Goal: Task Accomplishment & Management: Manage account settings

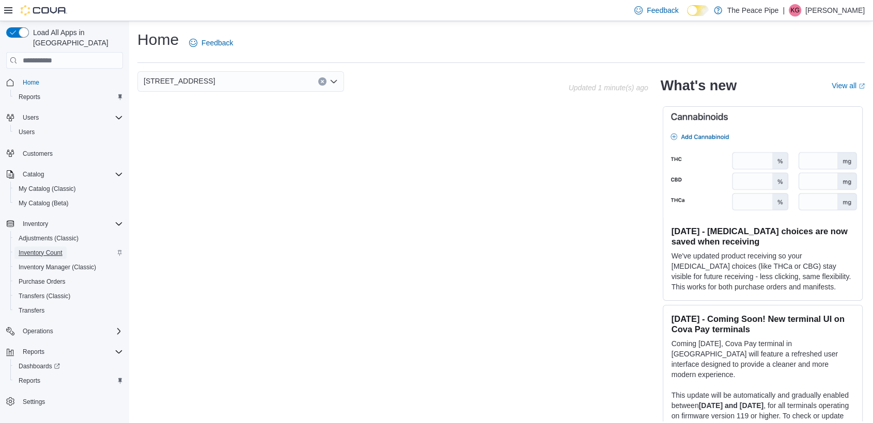
click at [58, 249] on span "Inventory Count" at bounding box center [41, 253] width 44 height 8
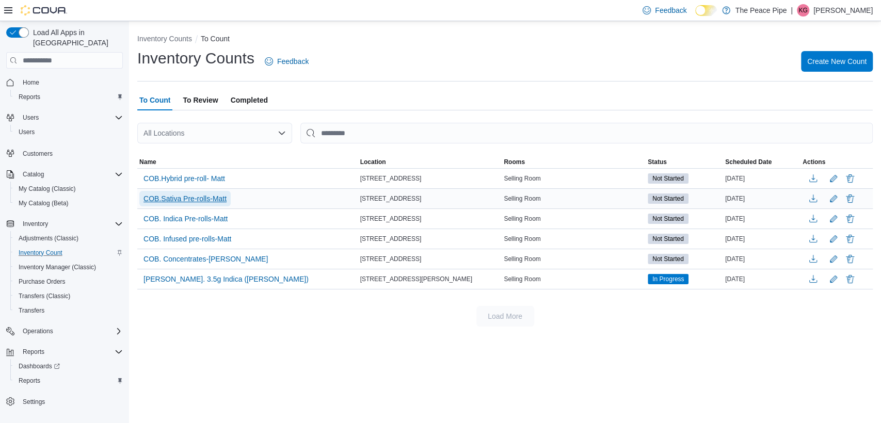
click at [214, 200] on span "COB.Sativa Pre-rolls-Matt" at bounding box center [185, 199] width 83 height 10
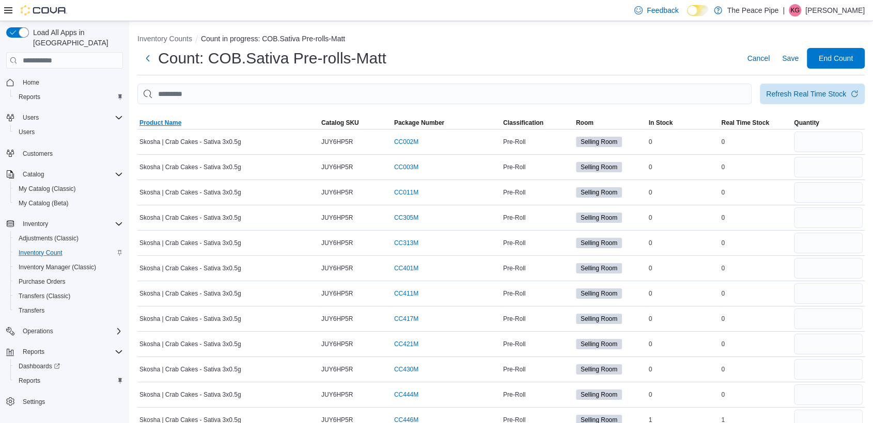
click at [165, 125] on span "Product Name" at bounding box center [160, 123] width 42 height 8
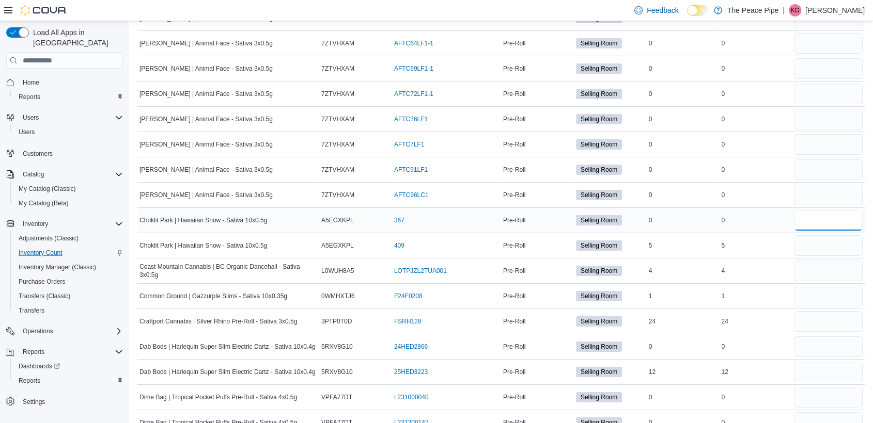
click at [862, 214] on input "number" at bounding box center [828, 220] width 69 height 21
type input "*"
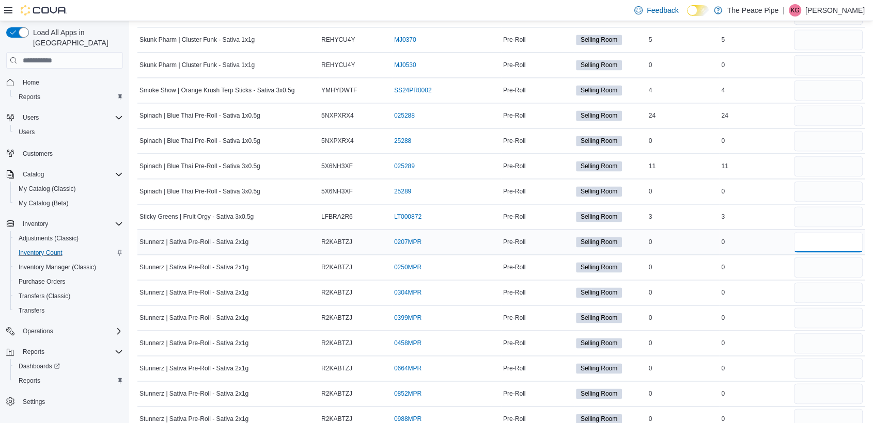
click at [862, 232] on input "number" at bounding box center [828, 242] width 69 height 21
type input "*"
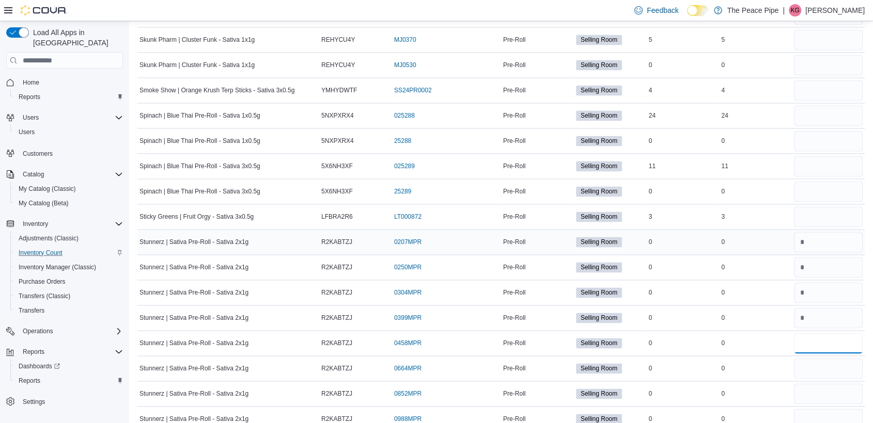
type input "*"
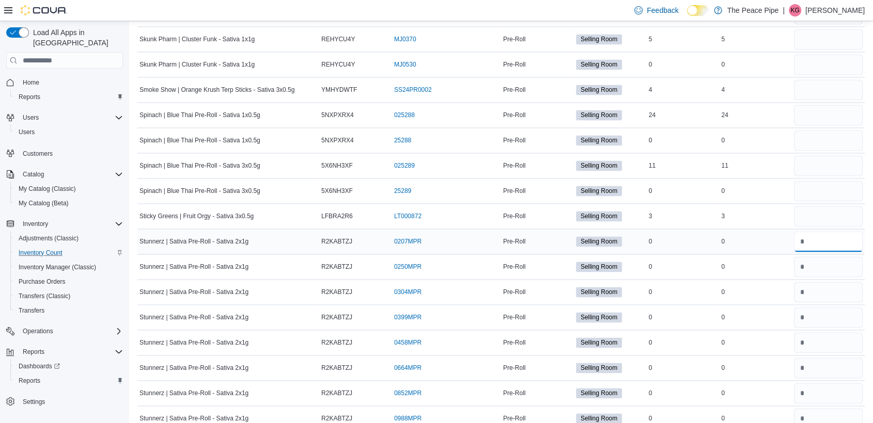
click at [862, 231] on input "number" at bounding box center [828, 241] width 69 height 21
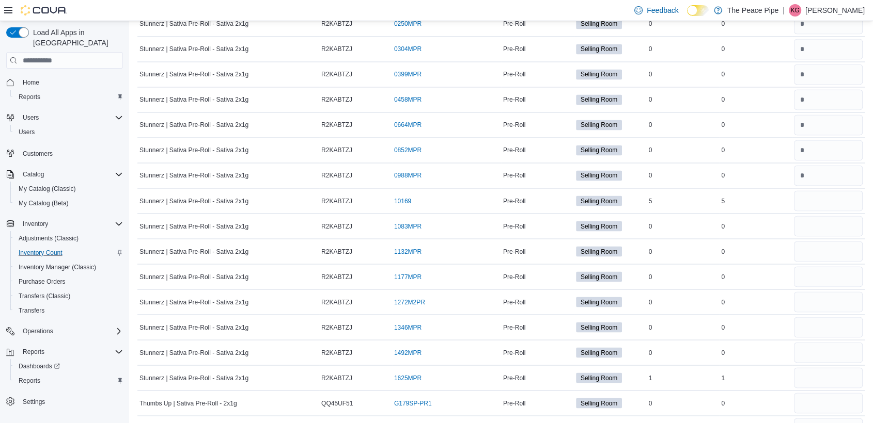
scroll to position [13556, 0]
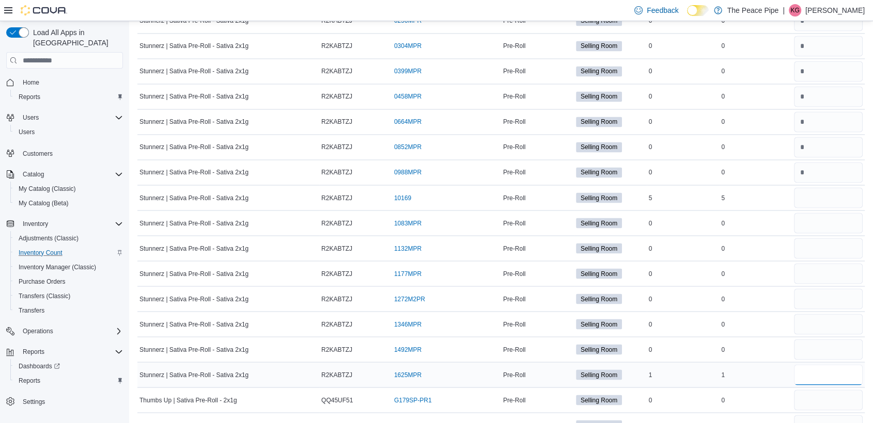
click at [857, 365] on input "number" at bounding box center [828, 375] width 69 height 21
type input "*"
click at [828, 187] on input "number" at bounding box center [828, 197] width 69 height 21
type input "*"
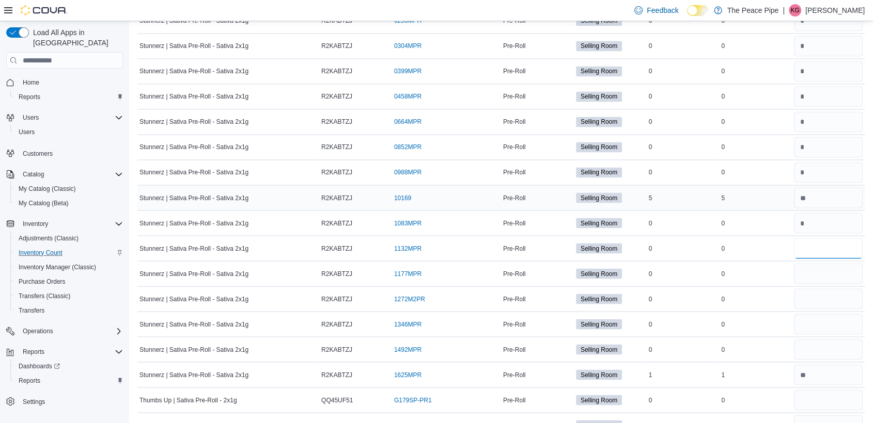
type input "*"
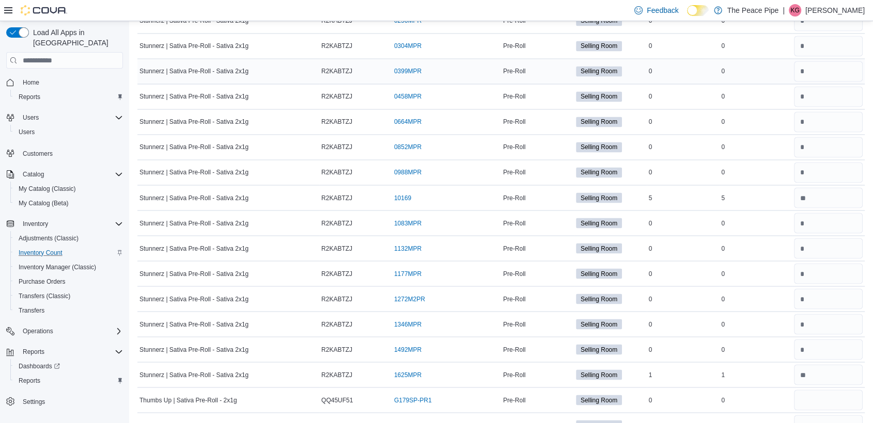
scroll to position [13158, 0]
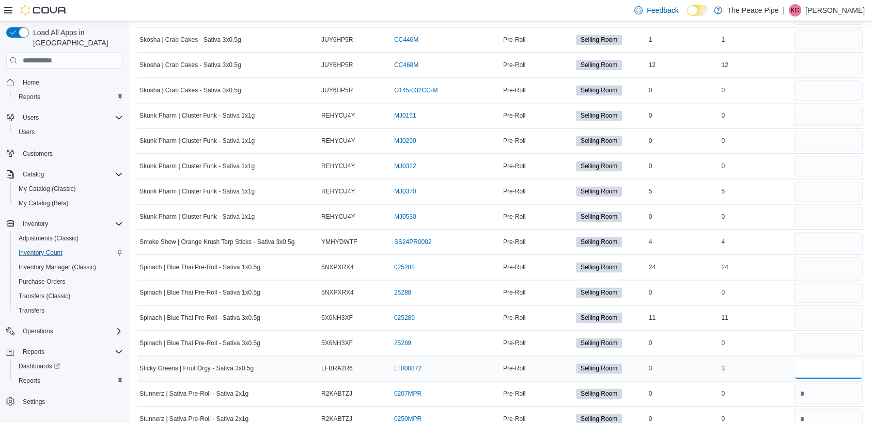
click at [826, 358] on input "number" at bounding box center [828, 368] width 69 height 21
type input "*"
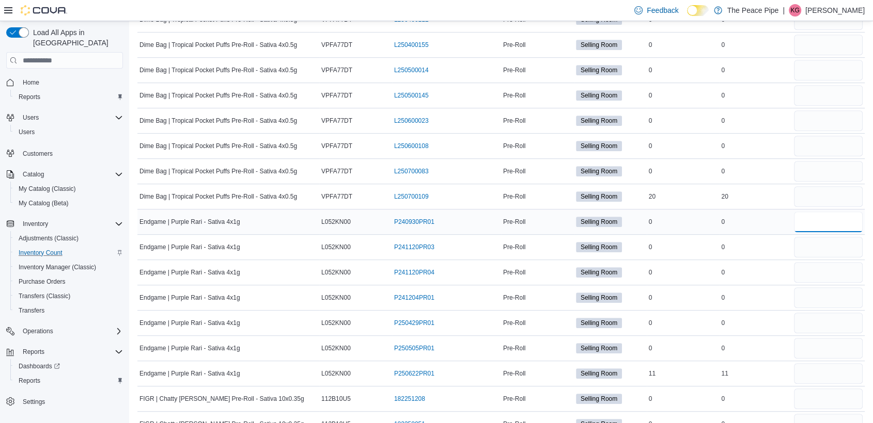
click at [806, 212] on input "number" at bounding box center [828, 222] width 69 height 21
type input "*"
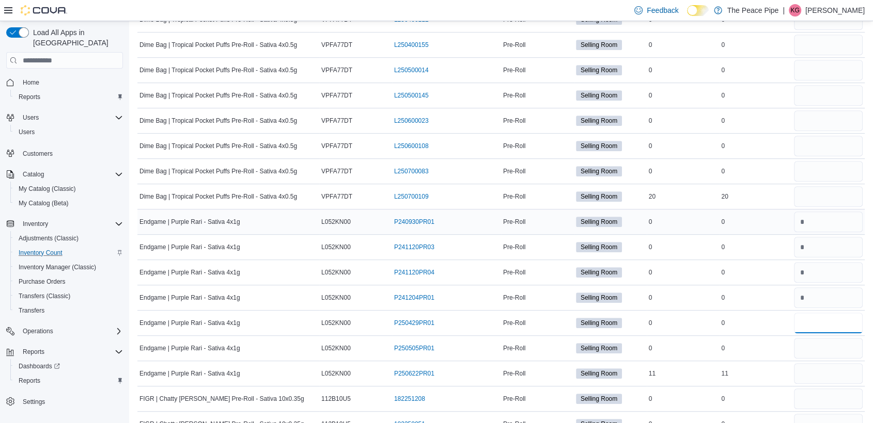
type input "*"
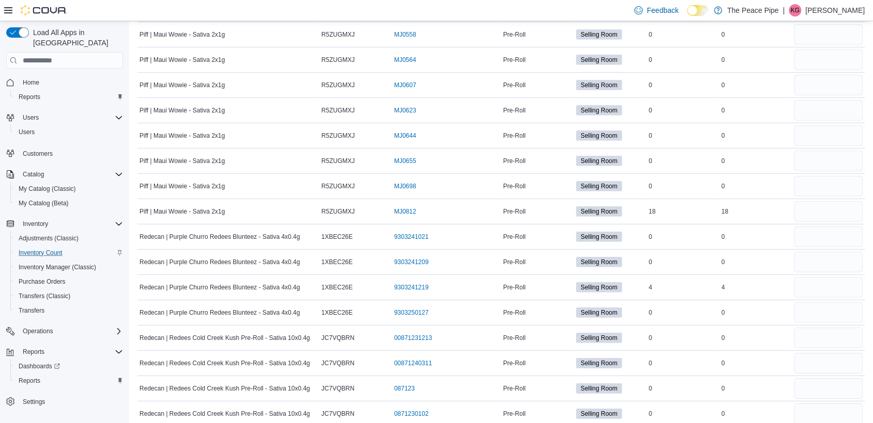
scroll to position [0, 0]
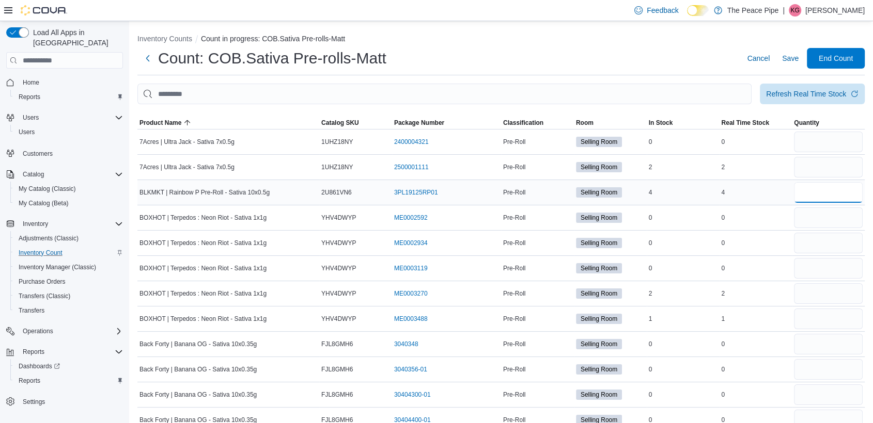
click at [839, 198] on input "number" at bounding box center [828, 192] width 69 height 21
type input "*"
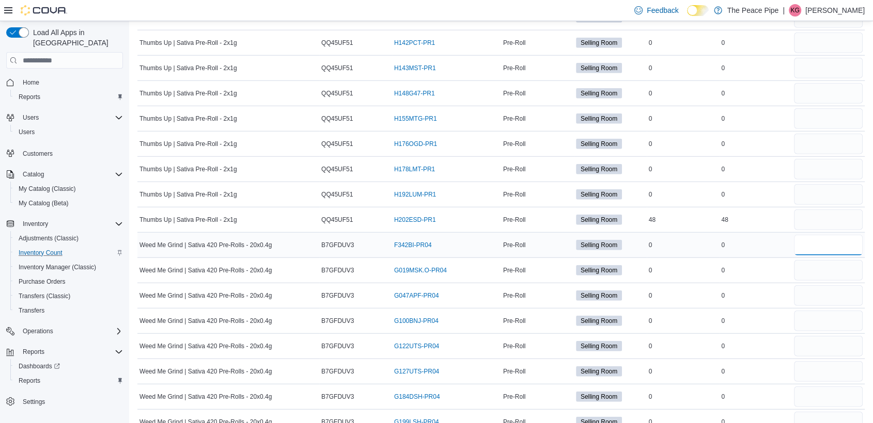
click at [839, 235] on input "number" at bounding box center [828, 245] width 69 height 21
type input "*"
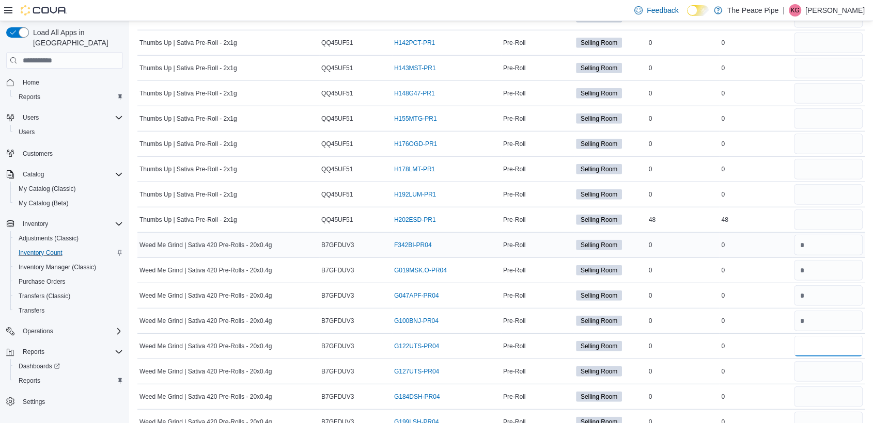
type input "*"
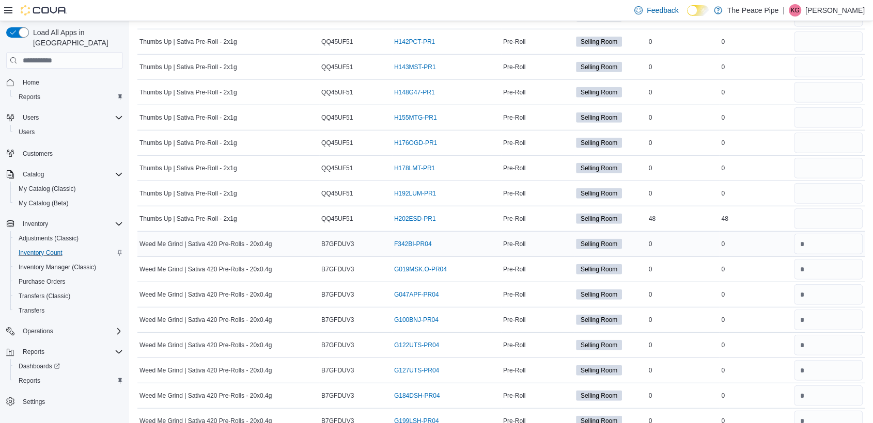
scroll to position [14749, 0]
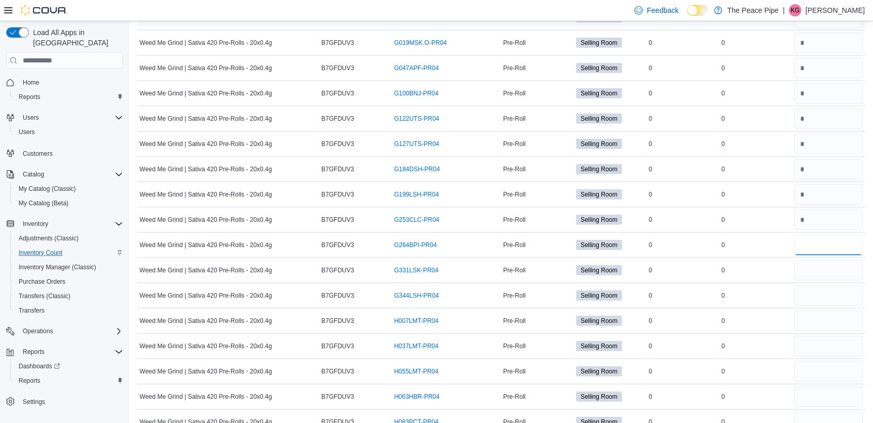
type input "*"
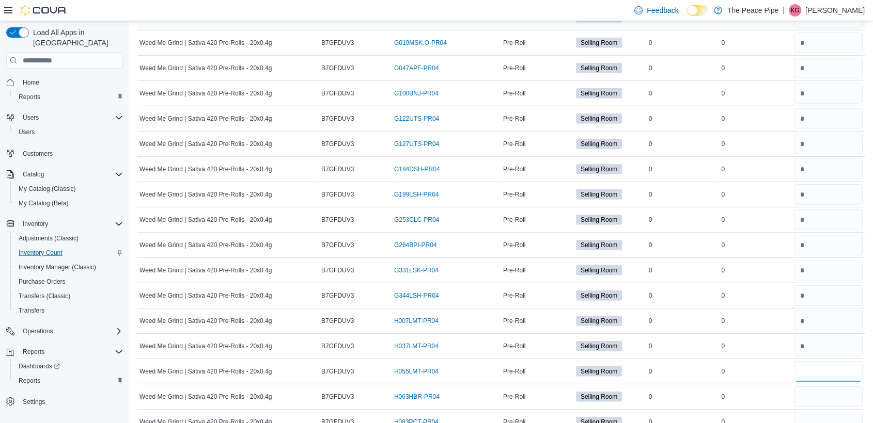
type input "*"
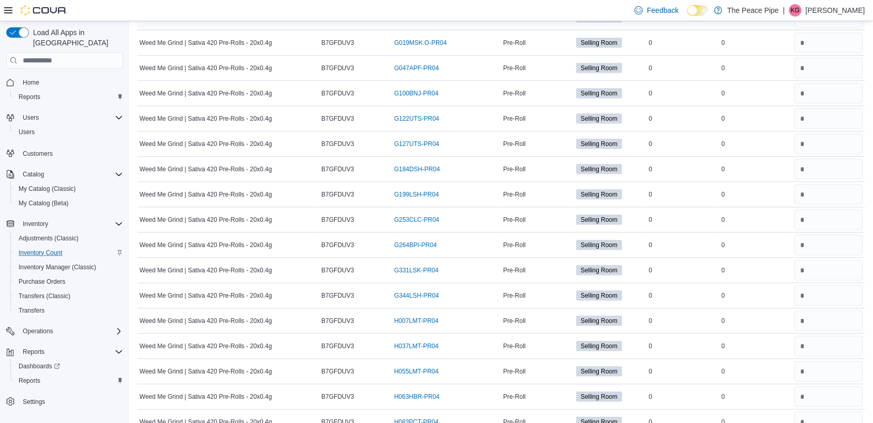
type input "*"
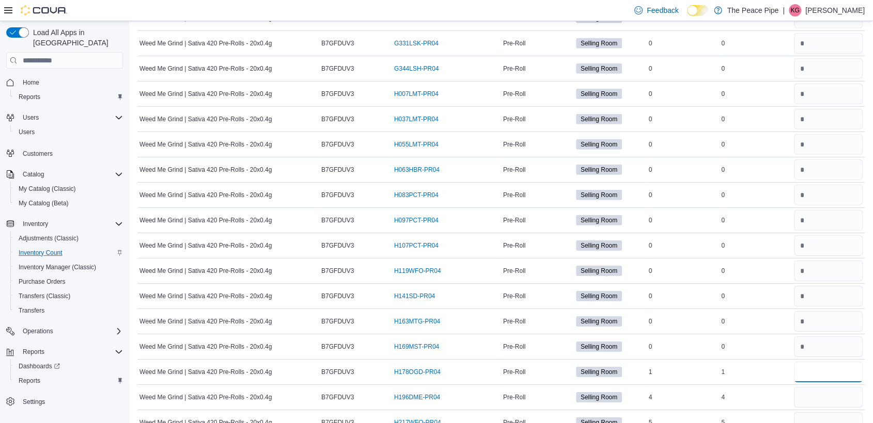
type input "*"
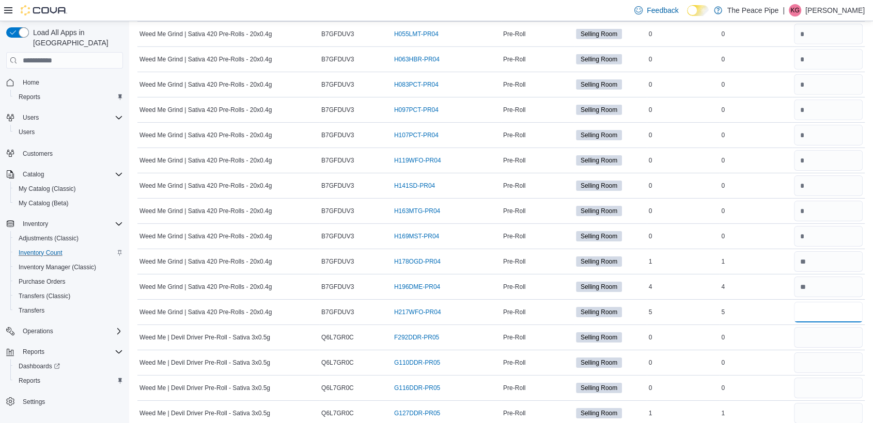
scroll to position [15087, 0]
type input "*"
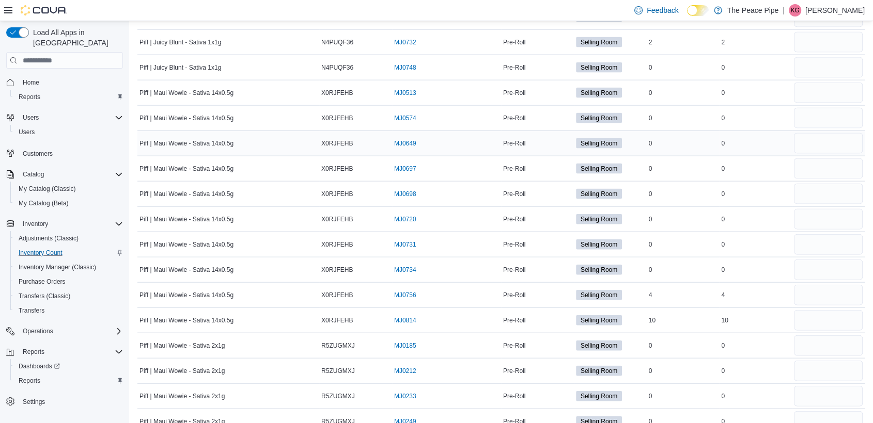
scroll to position [10033, 0]
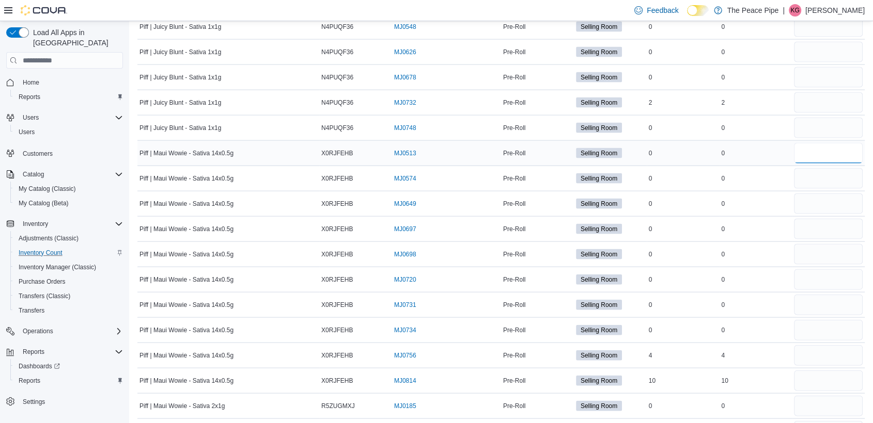
click at [832, 143] on input "number" at bounding box center [828, 153] width 69 height 21
type input "*"
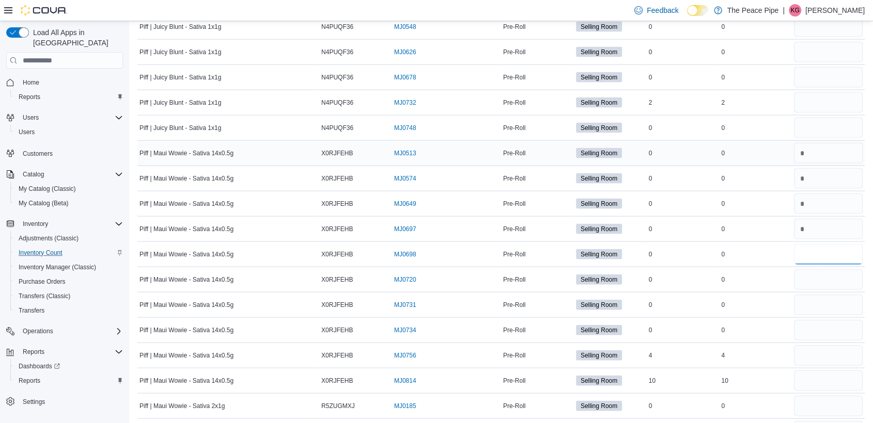
type input "*"
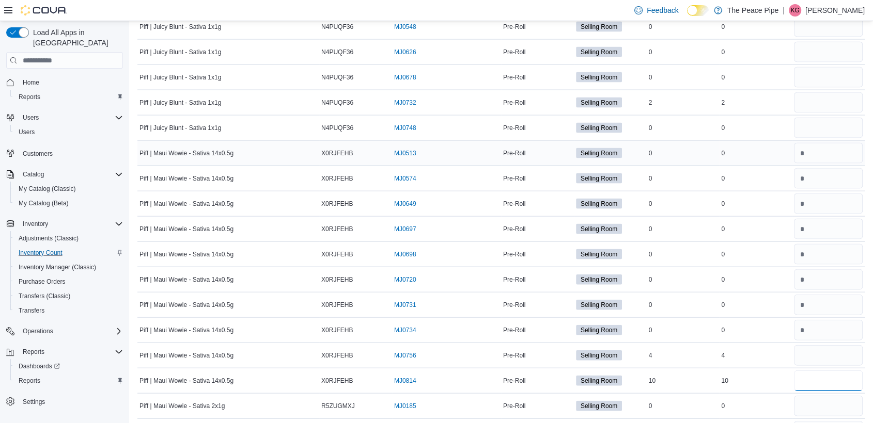
type input "*"
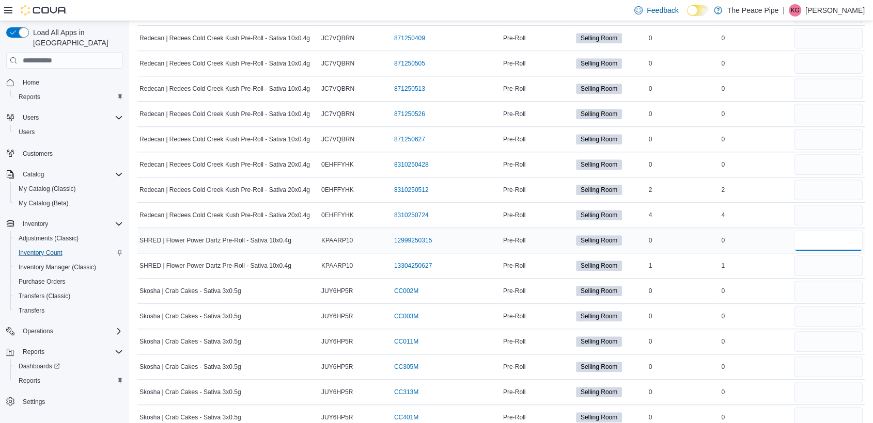
click at [808, 230] on input "number" at bounding box center [828, 240] width 69 height 21
type input "*"
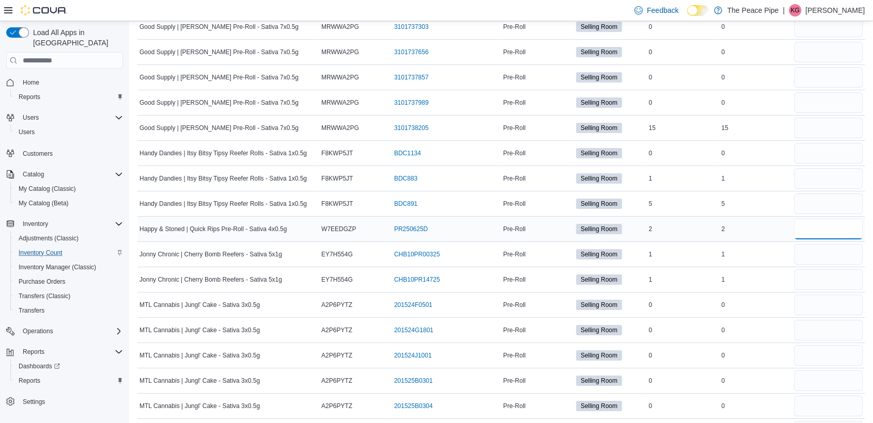
click at [833, 219] on input "number" at bounding box center [828, 229] width 69 height 21
type input "*"
click at [837, 148] on div at bounding box center [828, 153] width 73 height 25
click at [839, 143] on input "number" at bounding box center [828, 153] width 69 height 21
type input "*"
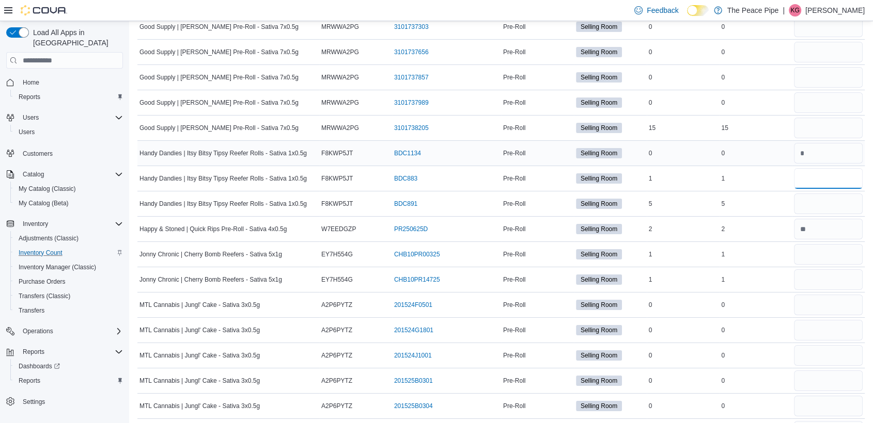
type input "*"
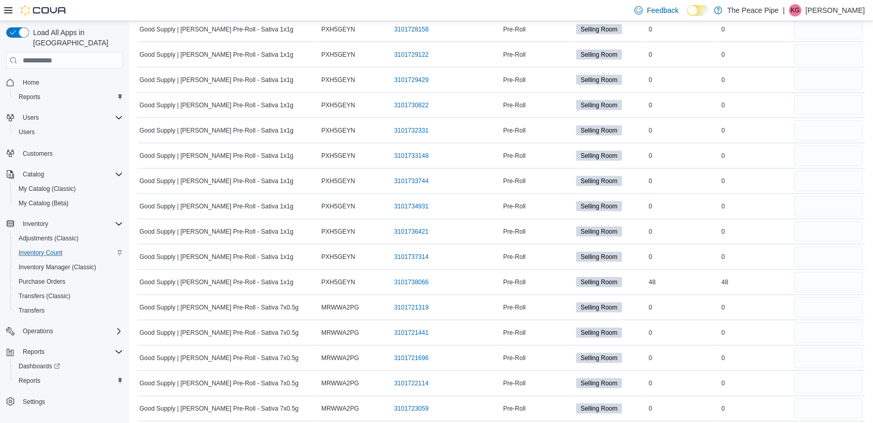
scroll to position [6270, 0]
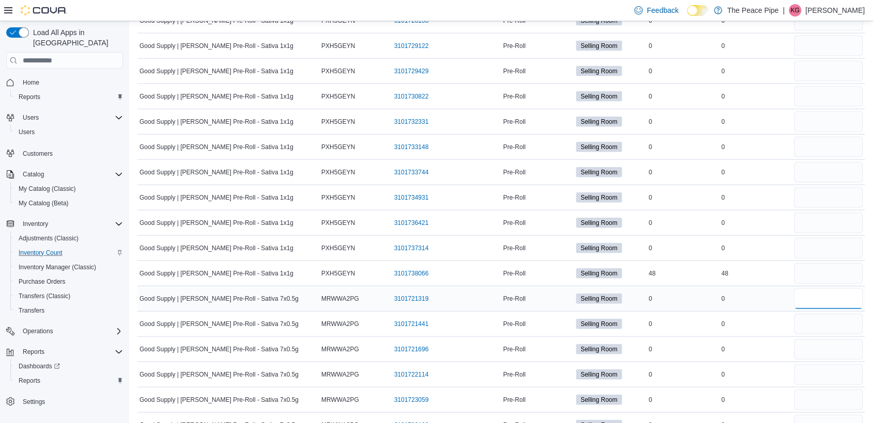
click at [812, 289] on input "number" at bounding box center [828, 299] width 69 height 21
type input "*"
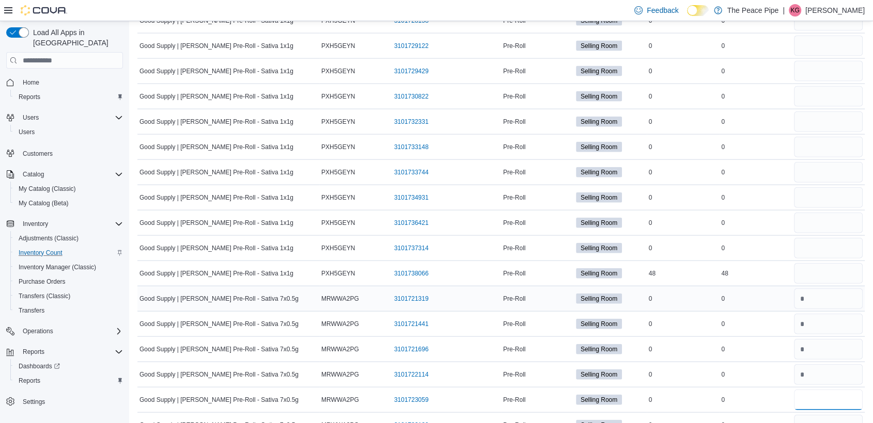
type input "*"
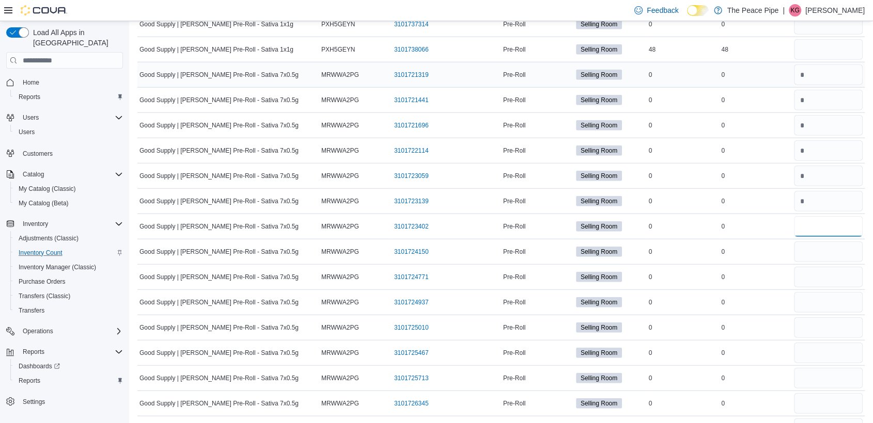
type input "*"
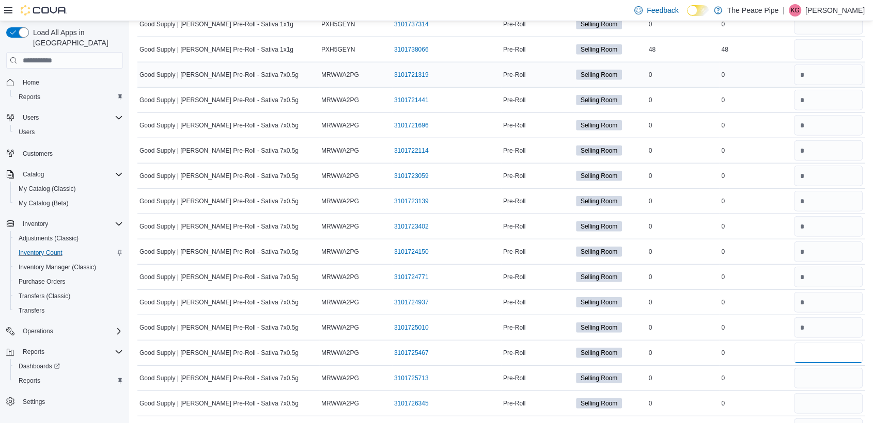
type input "*"
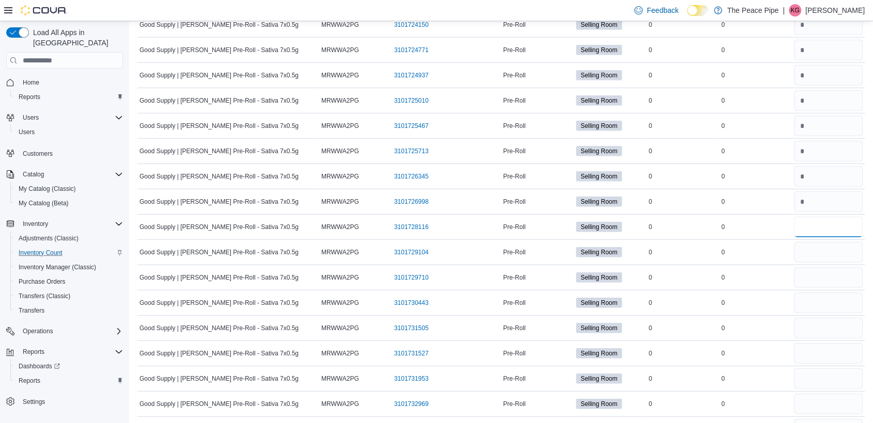
type input "*"
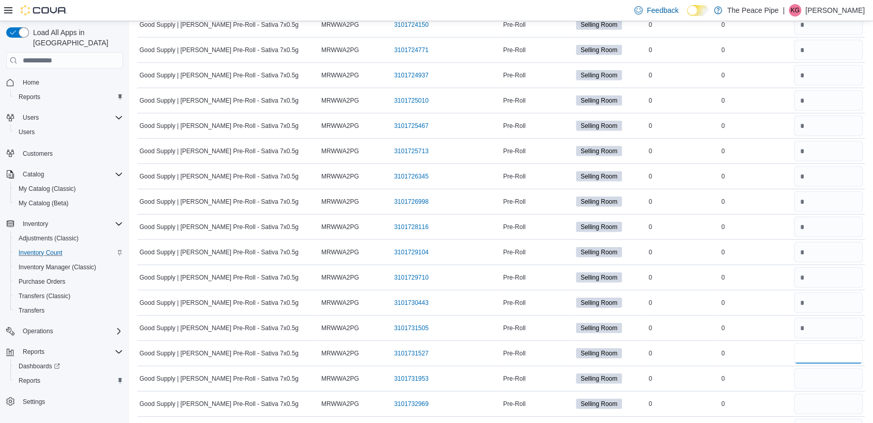
type input "*"
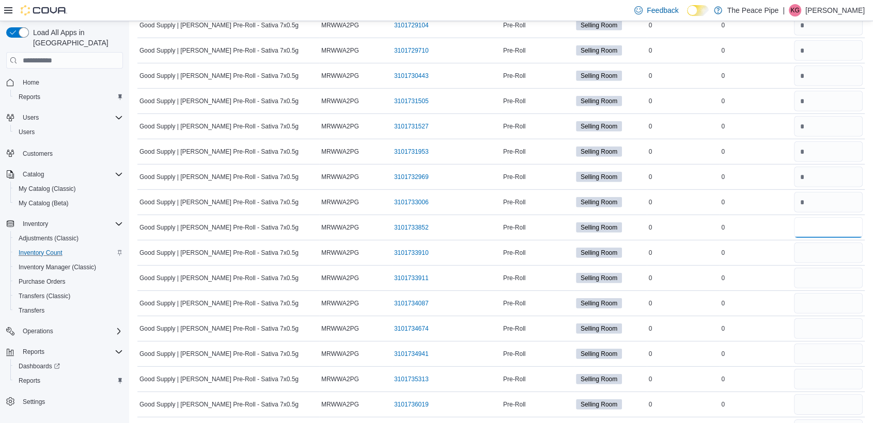
type input "*"
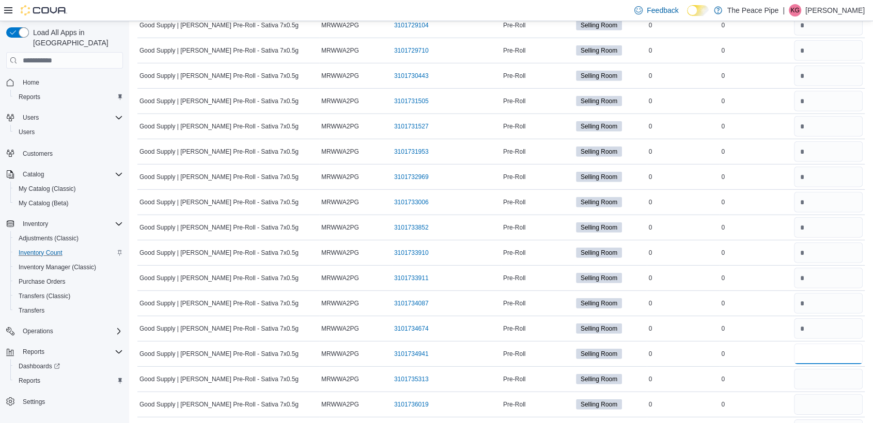
type input "*"
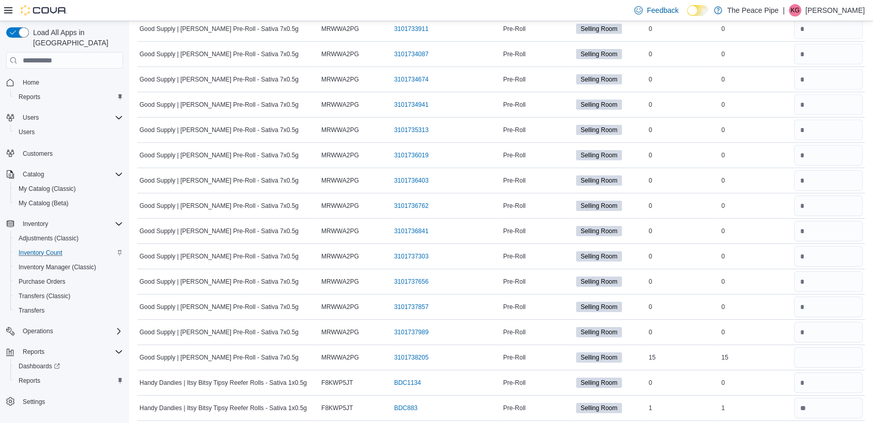
scroll to position [7198, 0]
click at [823, 347] on input "number" at bounding box center [828, 357] width 69 height 21
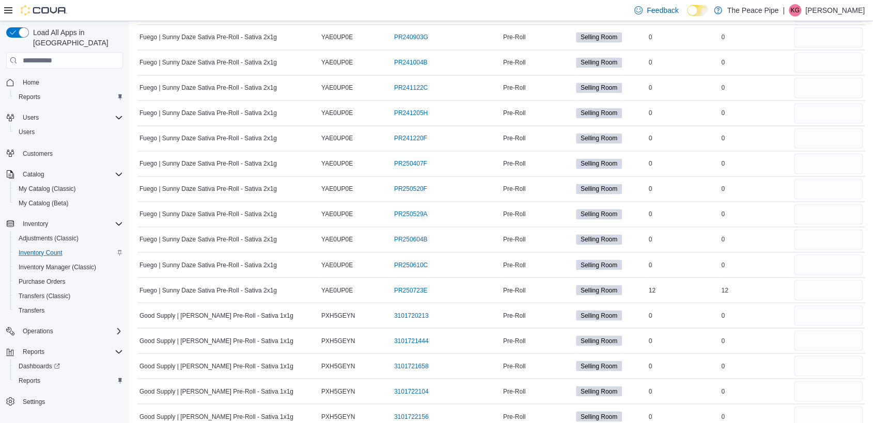
scroll to position [5668, 0]
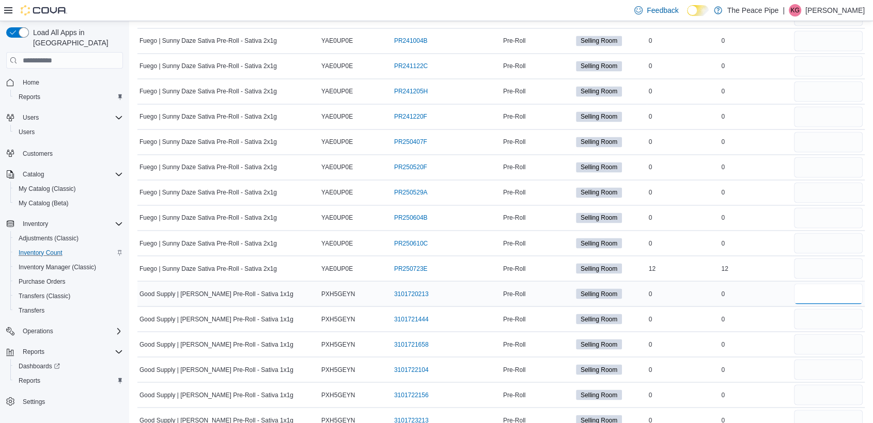
click at [838, 283] on input "number" at bounding box center [828, 293] width 69 height 21
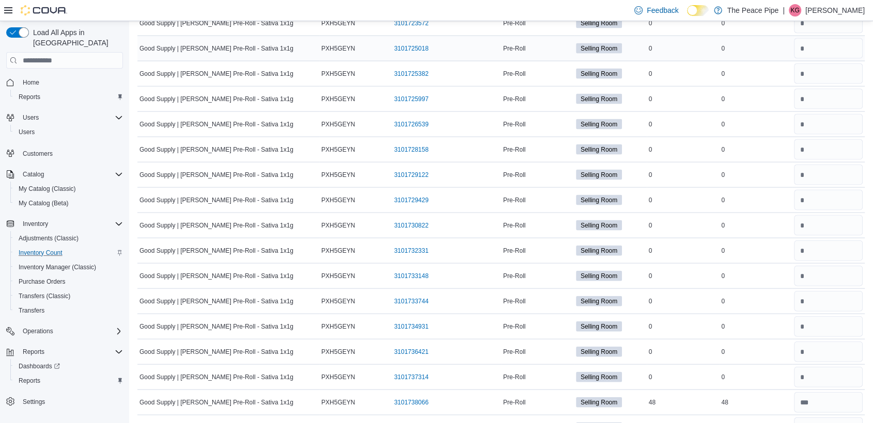
scroll to position [9624, 0]
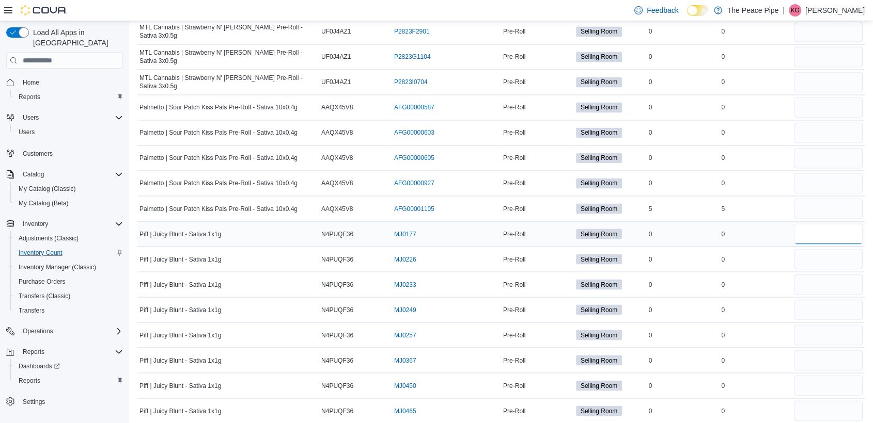
click at [817, 224] on input "number" at bounding box center [828, 234] width 69 height 21
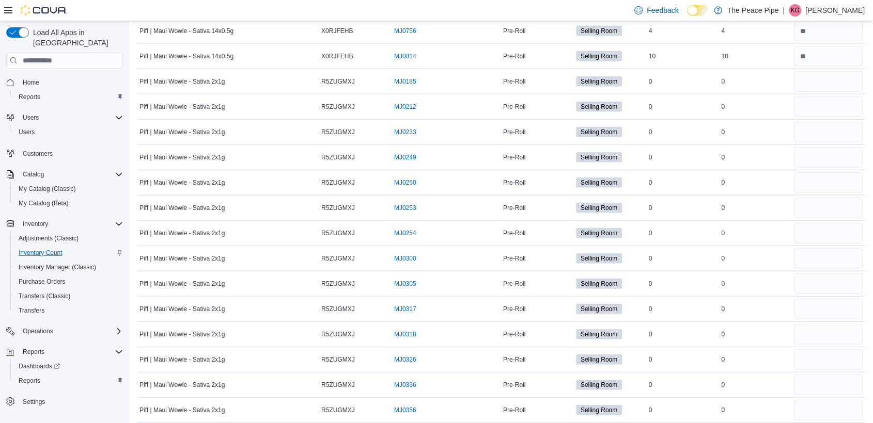
scroll to position [10359, 0]
click at [814, 71] on input "number" at bounding box center [828, 81] width 69 height 21
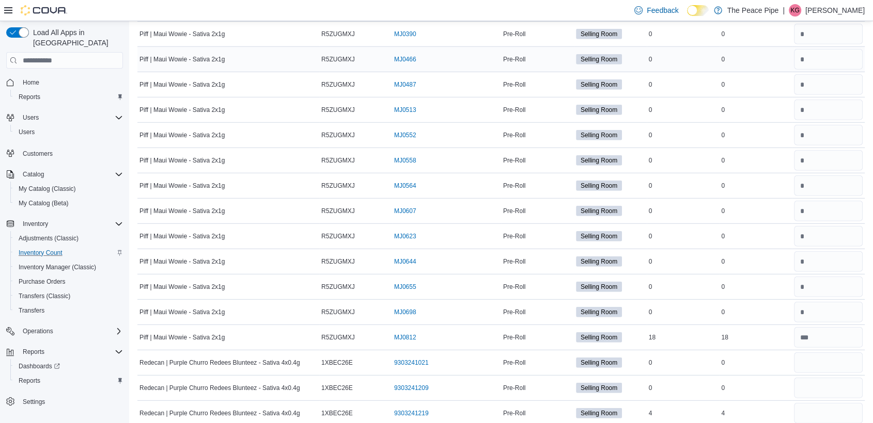
scroll to position [4979, 0]
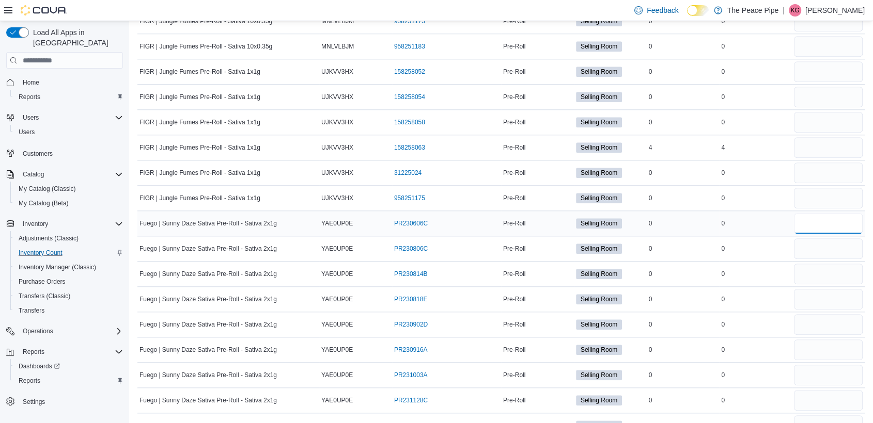
click at [851, 213] on input "number" at bounding box center [828, 223] width 69 height 21
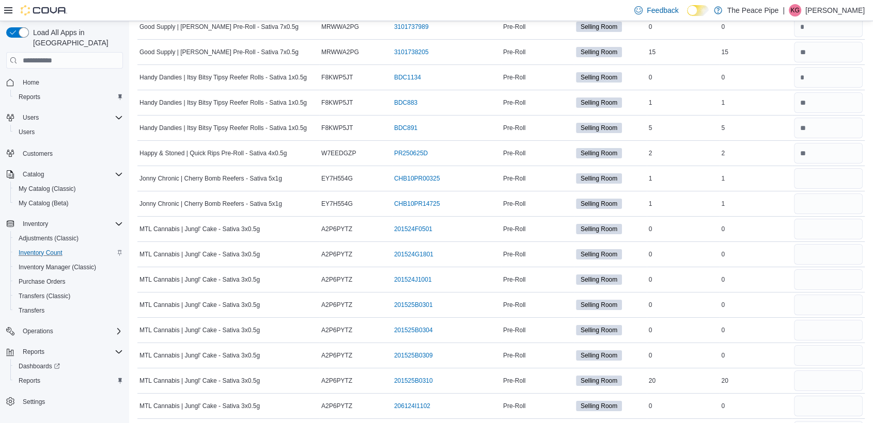
scroll to position [8866, 0]
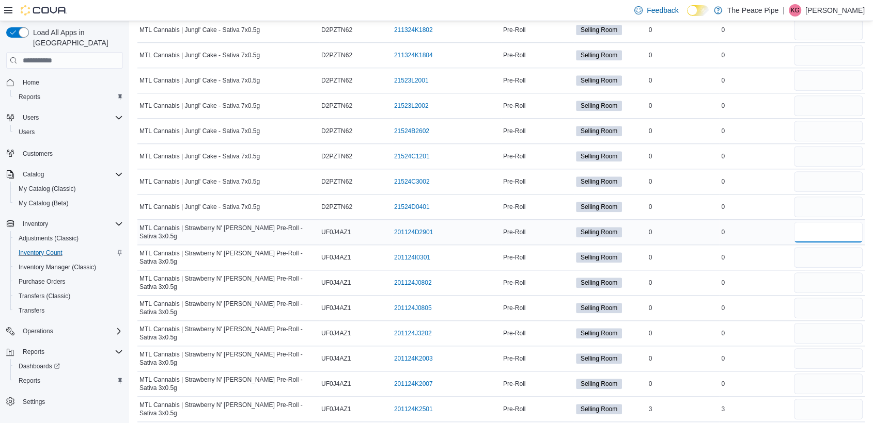
click at [834, 222] on input "number" at bounding box center [828, 232] width 69 height 21
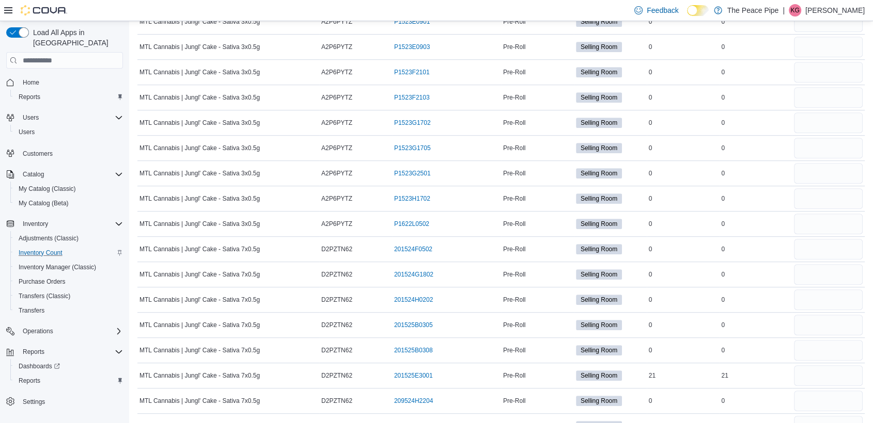
scroll to position [8345, 0]
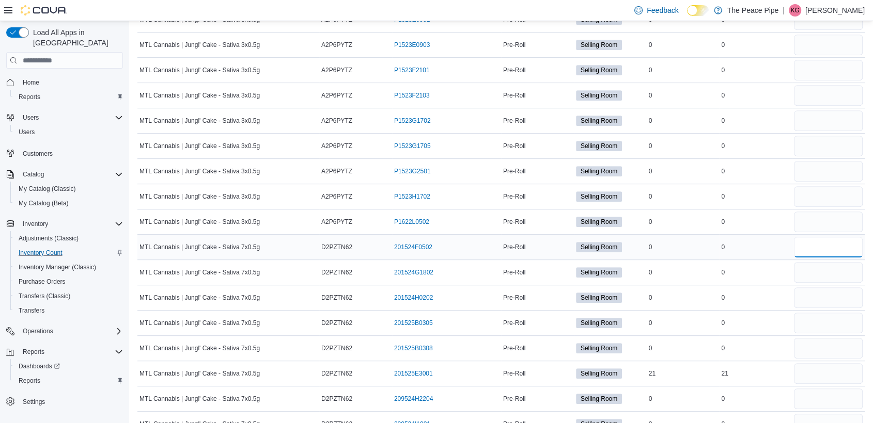
click at [827, 237] on input "number" at bounding box center [828, 247] width 69 height 21
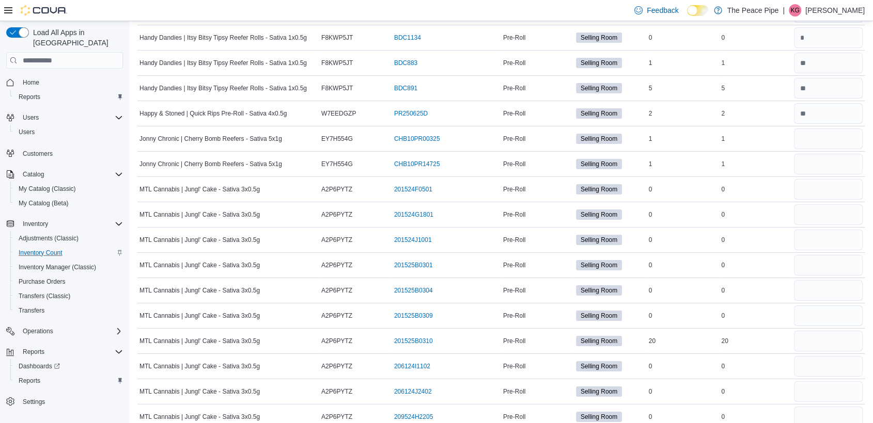
scroll to position [7542, 0]
click at [822, 180] on input "number" at bounding box center [828, 190] width 69 height 21
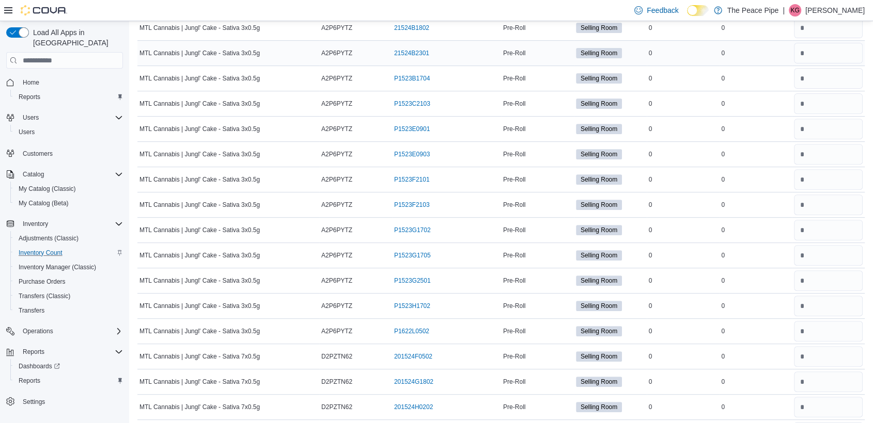
scroll to position [7453, 0]
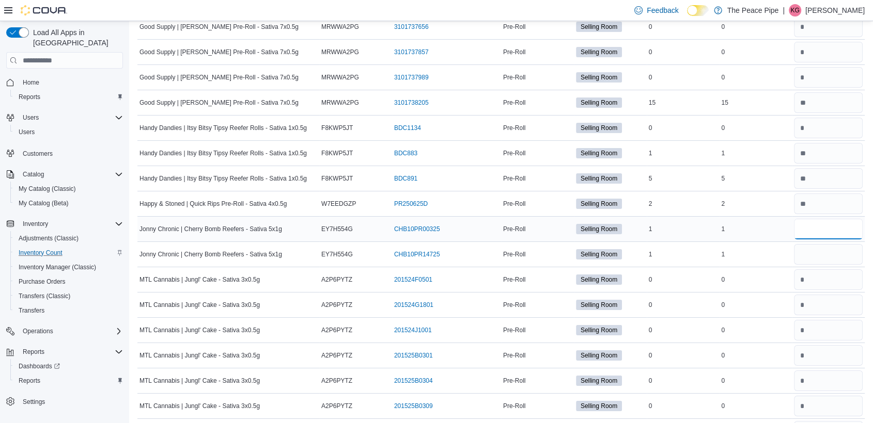
click at [851, 219] on input "number" at bounding box center [828, 229] width 69 height 21
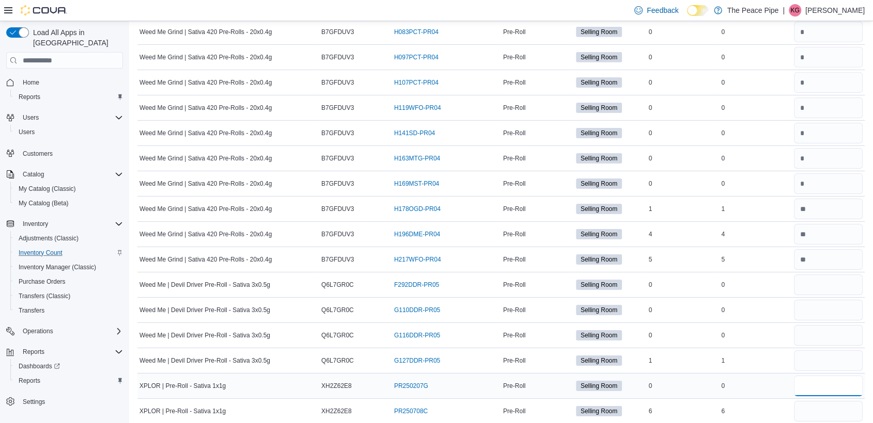
click at [826, 376] on input "number" at bounding box center [828, 386] width 69 height 21
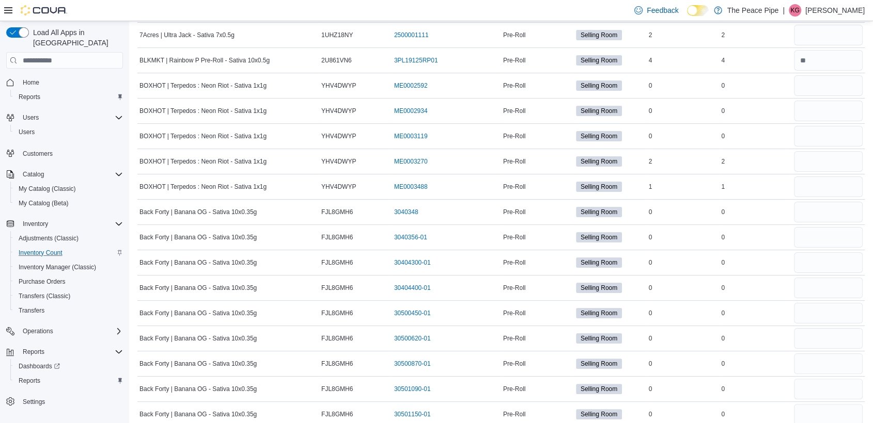
scroll to position [4626, 0]
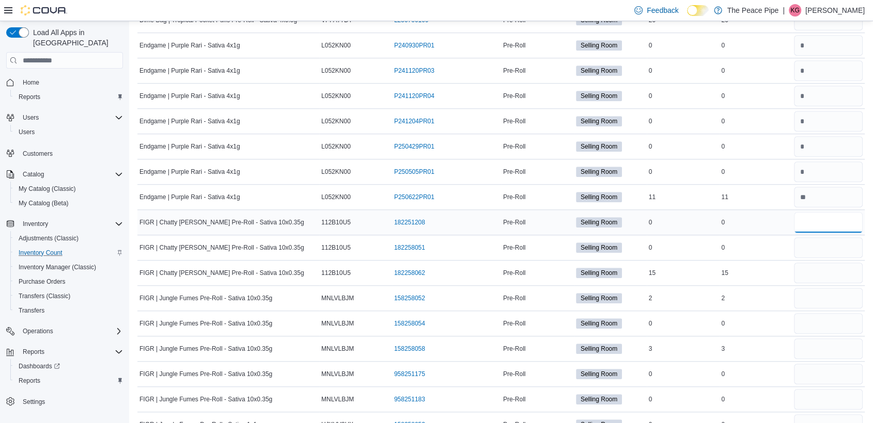
click at [827, 212] on input "number" at bounding box center [828, 222] width 69 height 21
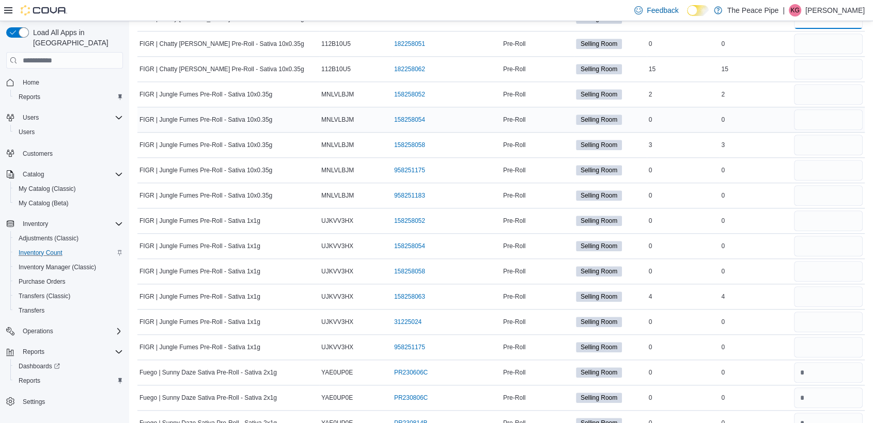
scroll to position [4830, 0]
click at [827, 210] on input "number" at bounding box center [828, 220] width 69 height 21
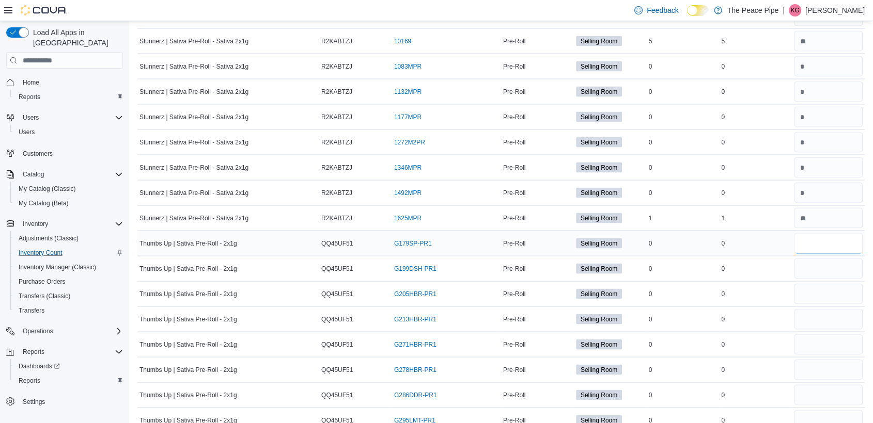
click at [816, 233] on input "number" at bounding box center [828, 243] width 69 height 21
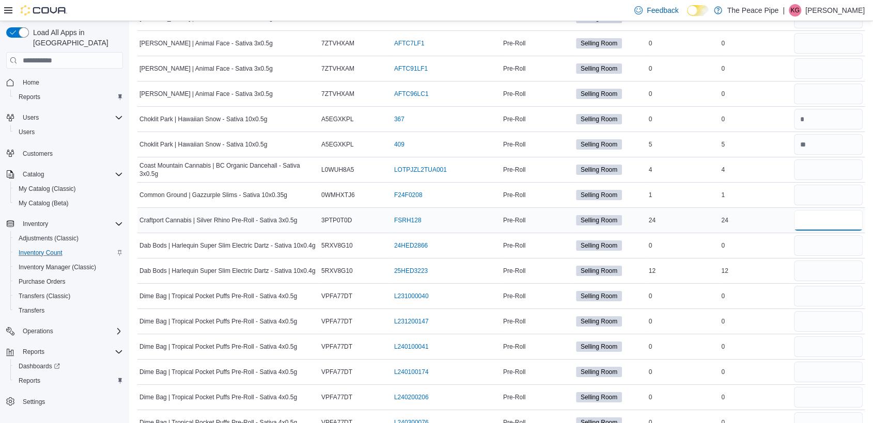
click at [858, 214] on input "number" at bounding box center [828, 220] width 69 height 21
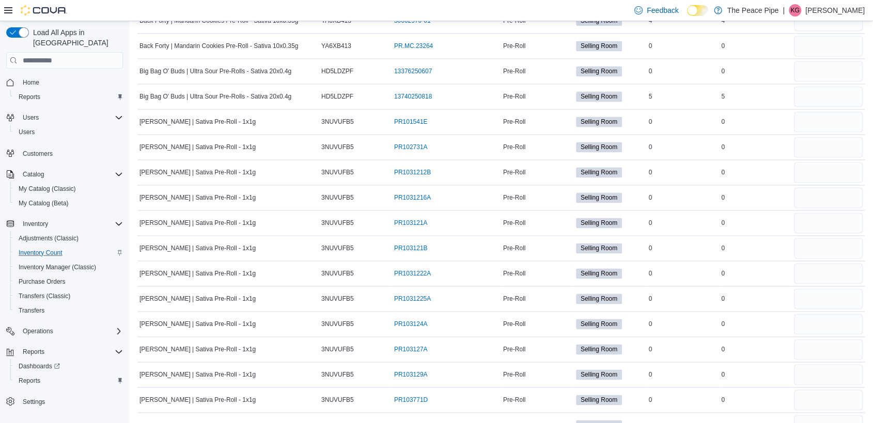
scroll to position [1537, 0]
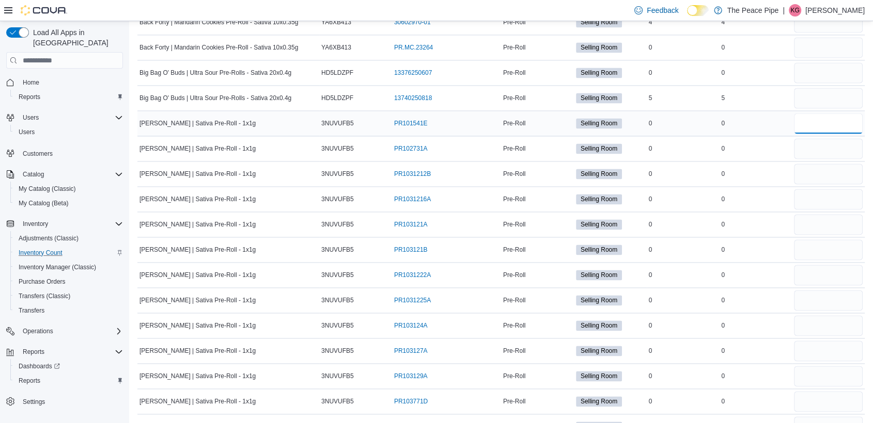
click at [832, 113] on input "number" at bounding box center [828, 123] width 69 height 21
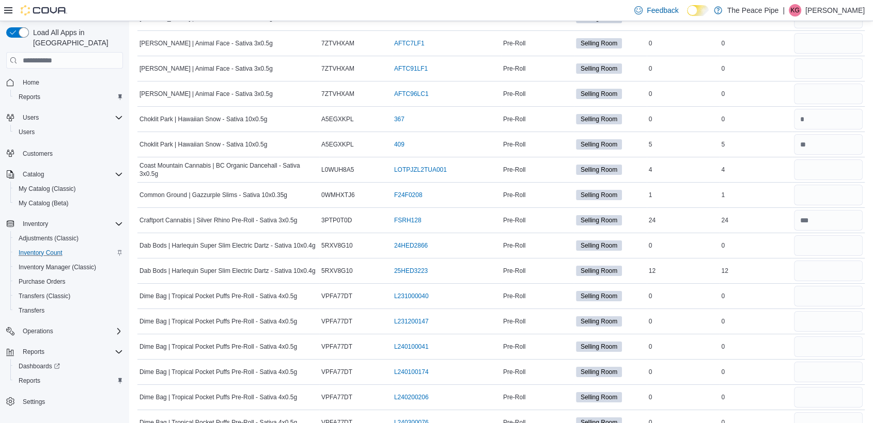
scroll to position [13183, 0]
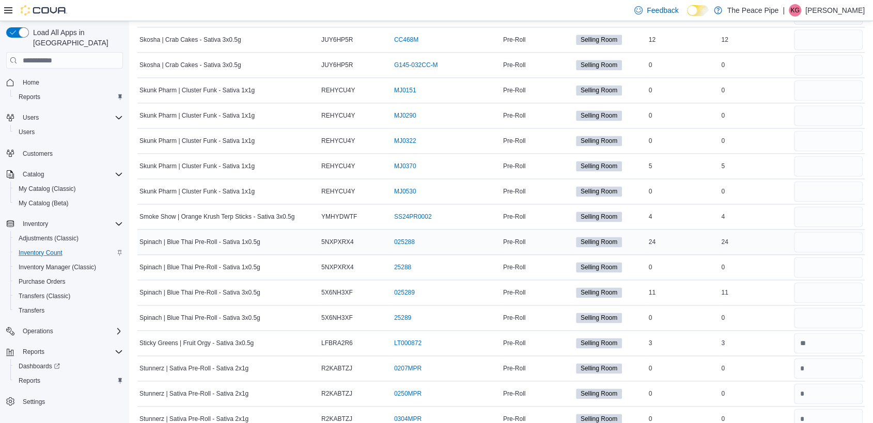
click at [830, 230] on div at bounding box center [828, 242] width 73 height 25
click at [829, 232] on input "number" at bounding box center [828, 242] width 69 height 21
click at [820, 282] on input "number" at bounding box center [828, 292] width 69 height 21
click at [814, 257] on input "number" at bounding box center [828, 267] width 69 height 21
click at [820, 232] on input "number" at bounding box center [828, 242] width 69 height 21
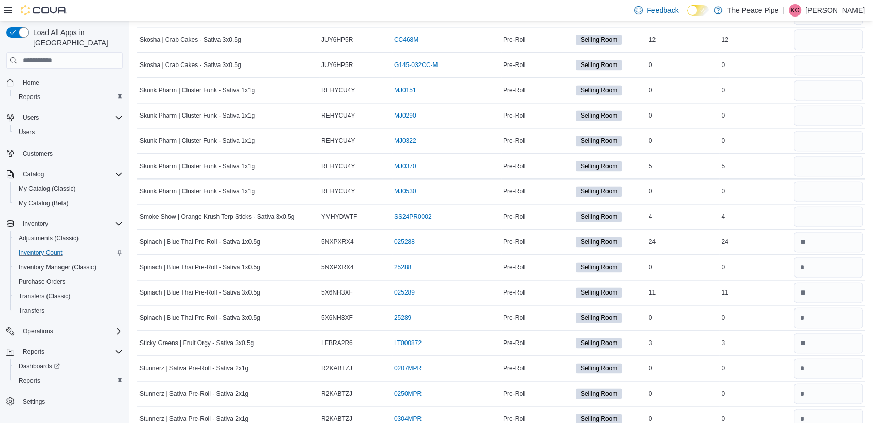
scroll to position [2025, 0]
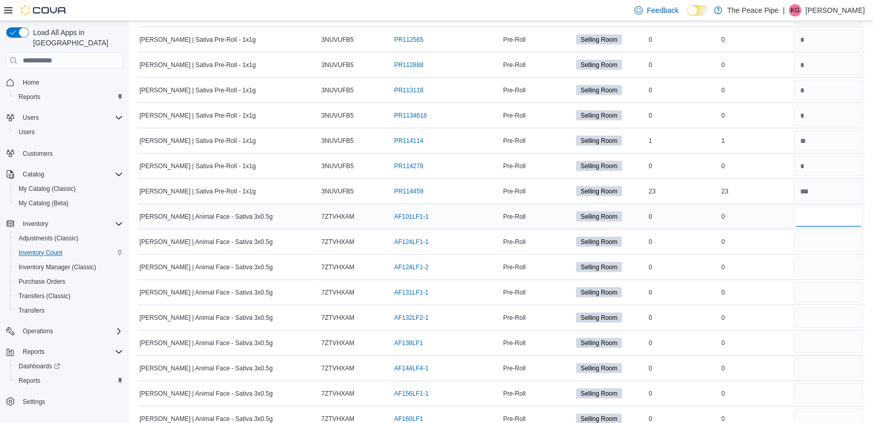
click at [814, 210] on input "number" at bounding box center [828, 217] width 69 height 21
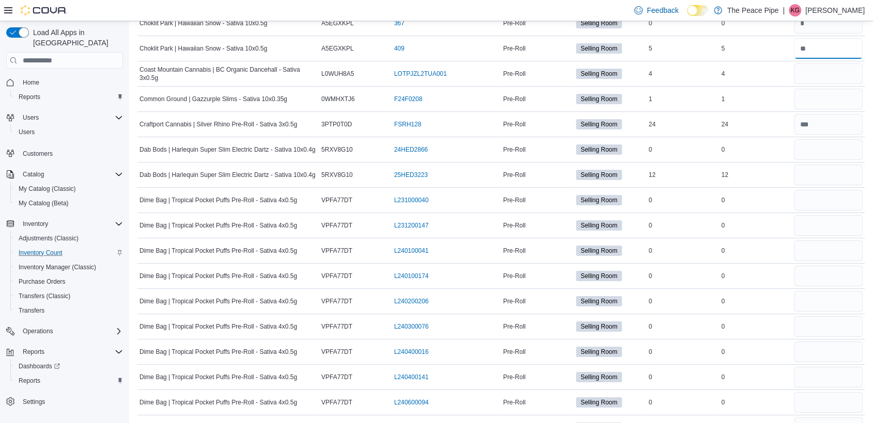
scroll to position [3814, 0]
click at [829, 191] on input "number" at bounding box center [828, 199] width 69 height 21
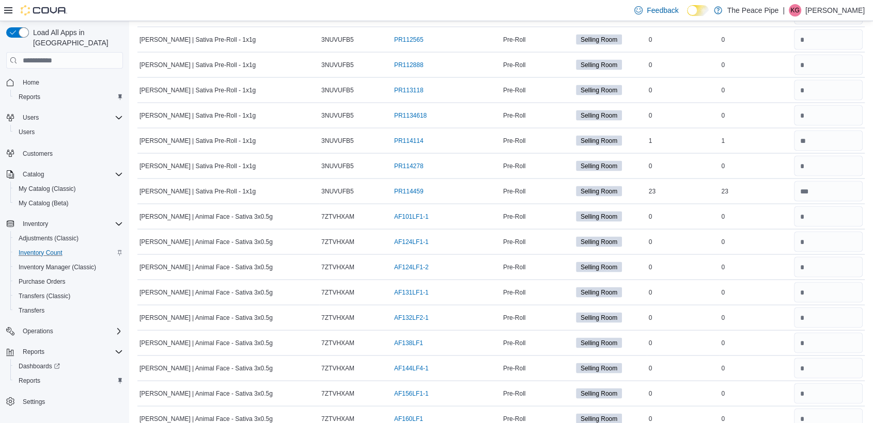
scroll to position [11038, 0]
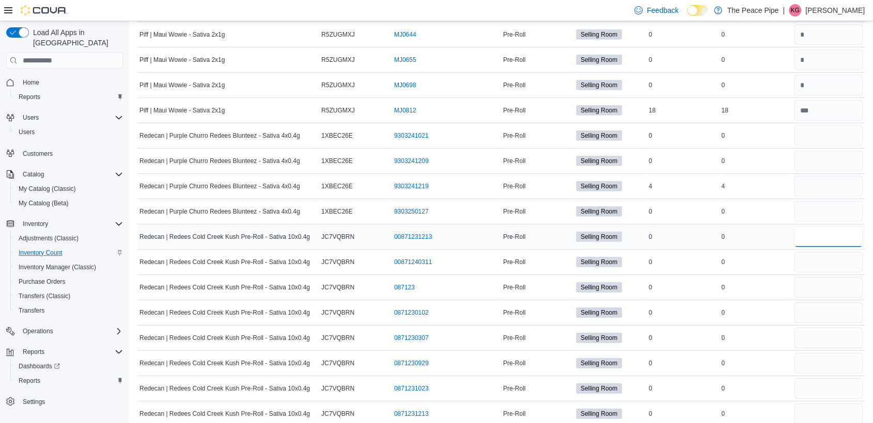
click at [817, 227] on input "number" at bounding box center [828, 237] width 69 height 21
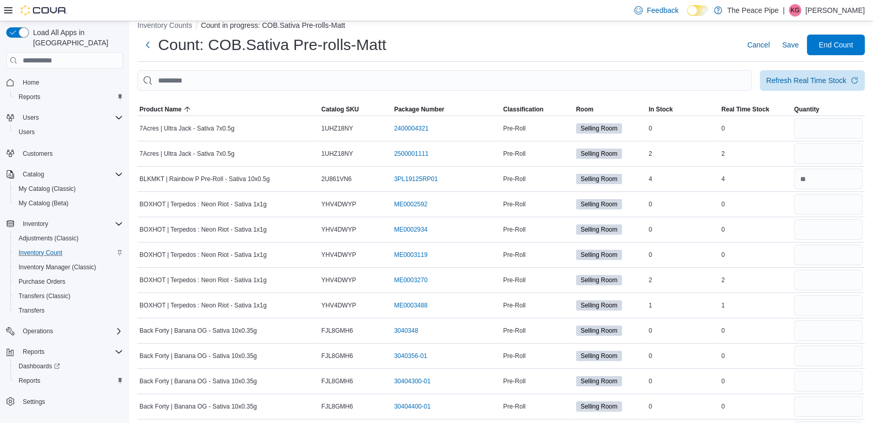
scroll to position [0, 0]
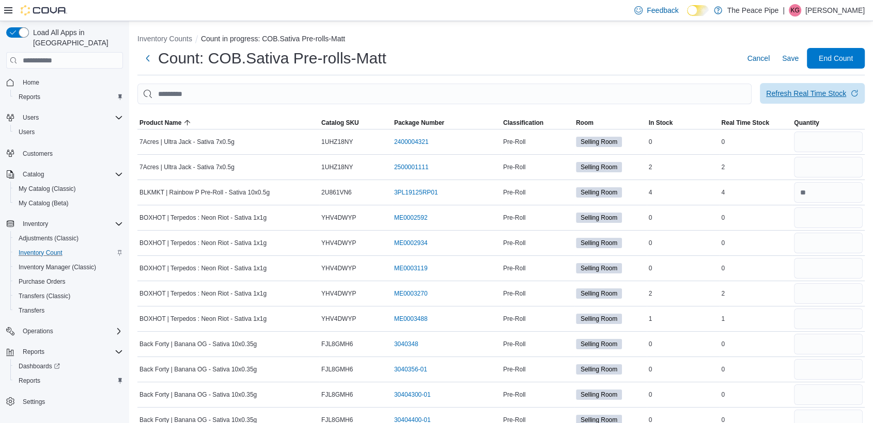
click at [817, 96] on div "Refresh Real Time Stock" at bounding box center [806, 93] width 80 height 10
click at [821, 217] on input "number" at bounding box center [828, 218] width 69 height 21
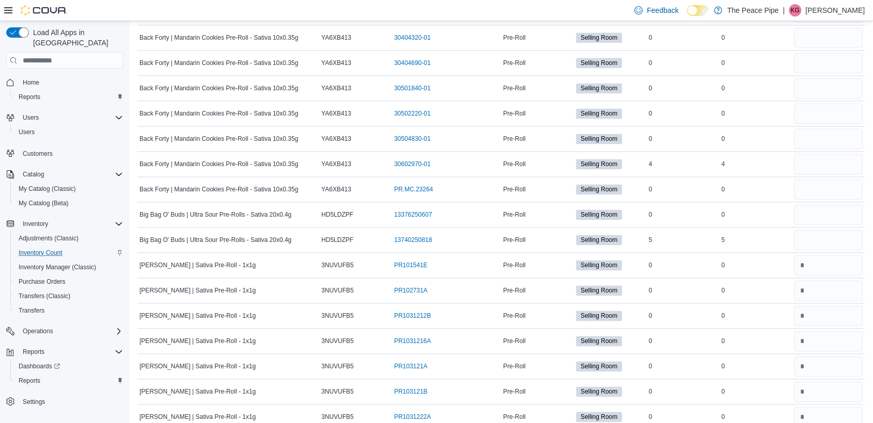
scroll to position [1394, 0]
click at [810, 216] on input "number" at bounding box center [828, 215] width 69 height 21
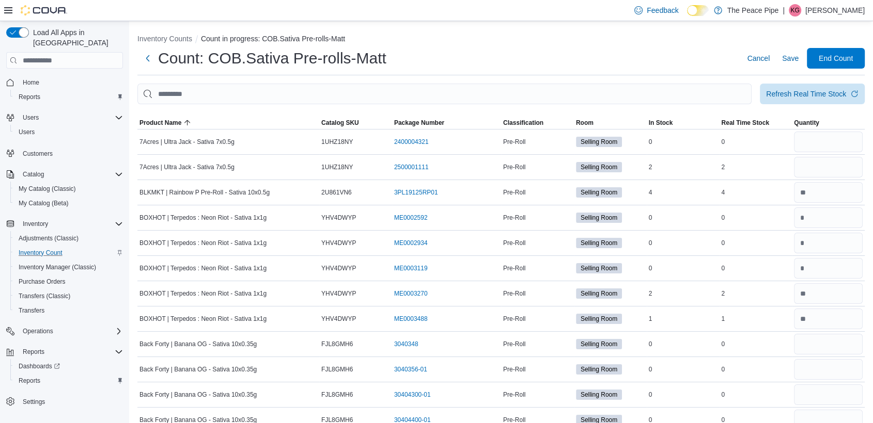
scroll to position [9497, 0]
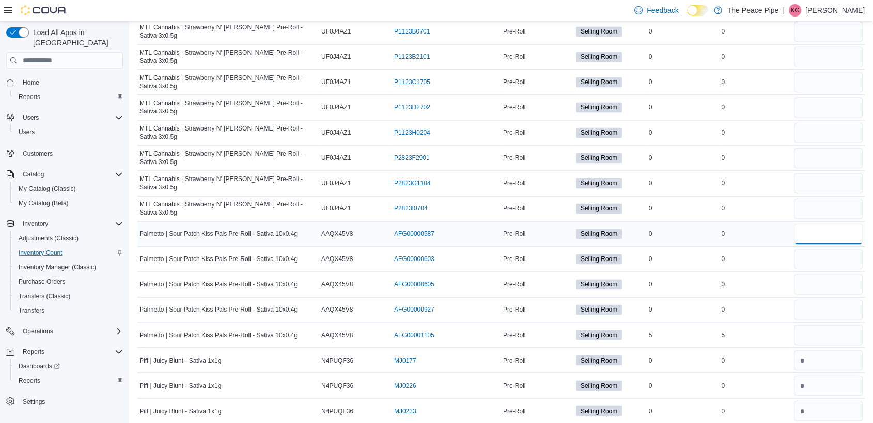
click at [829, 224] on input "number" at bounding box center [828, 234] width 69 height 21
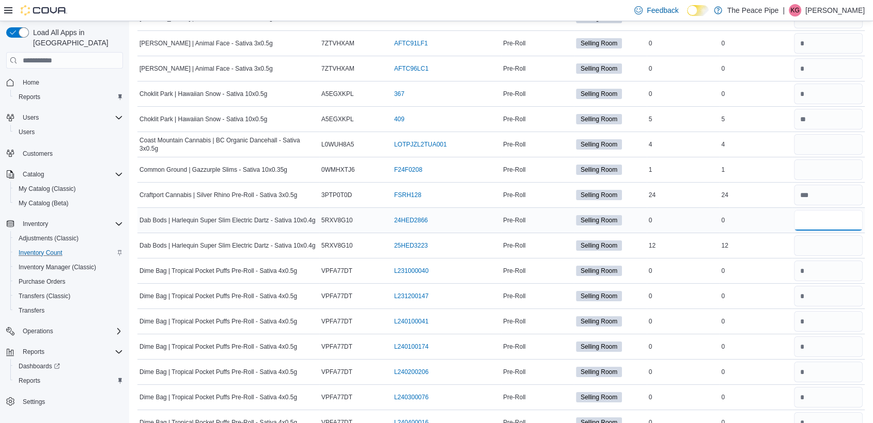
click at [826, 221] on input "number" at bounding box center [828, 220] width 69 height 21
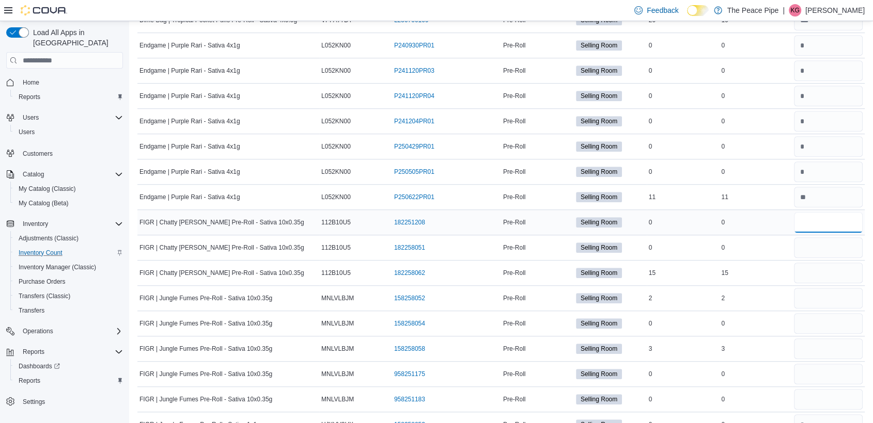
click at [838, 222] on input "number" at bounding box center [828, 222] width 69 height 21
click at [822, 290] on input "number" at bounding box center [828, 298] width 69 height 21
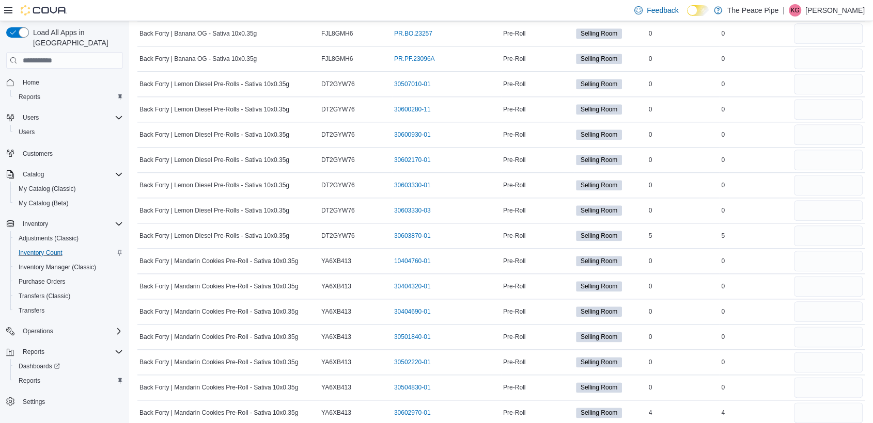
scroll to position [1145, 0]
click at [843, 261] on input "number" at bounding box center [828, 262] width 69 height 21
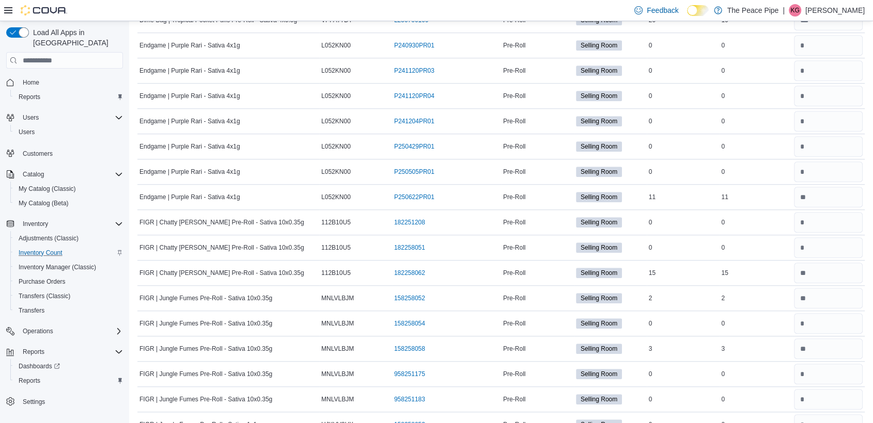
scroll to position [132, 0]
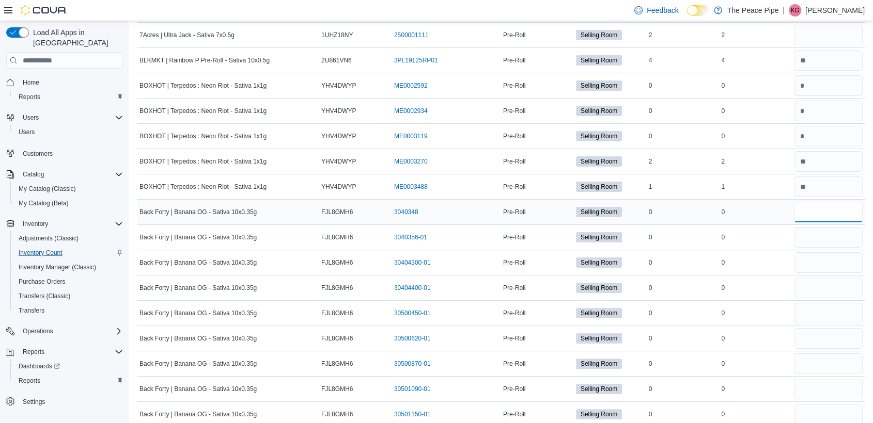
click at [838, 204] on input "number" at bounding box center [828, 212] width 69 height 21
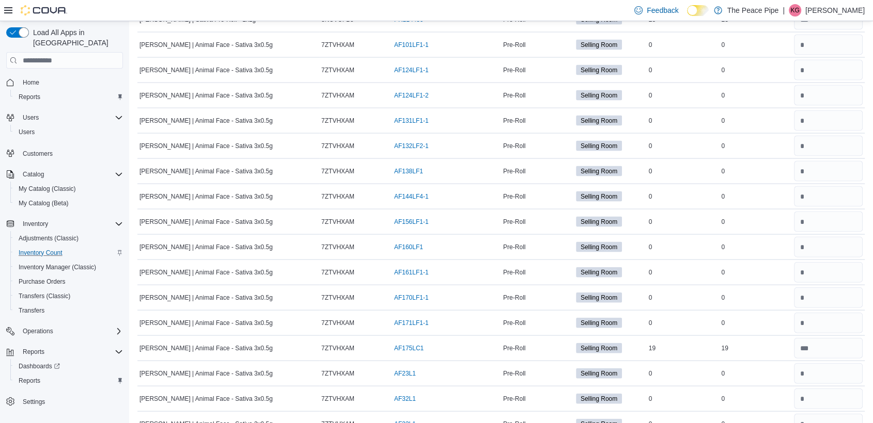
scroll to position [2198, 0]
click at [825, 340] on input "number" at bounding box center [828, 348] width 69 height 21
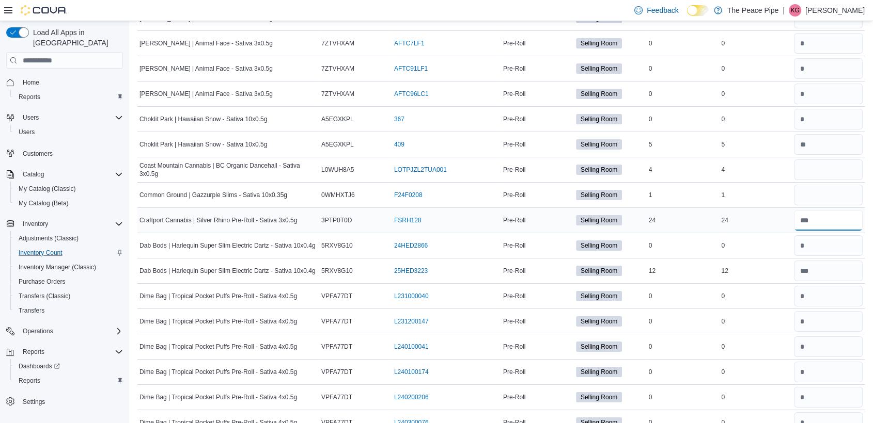
click at [842, 211] on input "number" at bounding box center [828, 220] width 69 height 21
click at [842, 161] on input "number" at bounding box center [828, 170] width 69 height 21
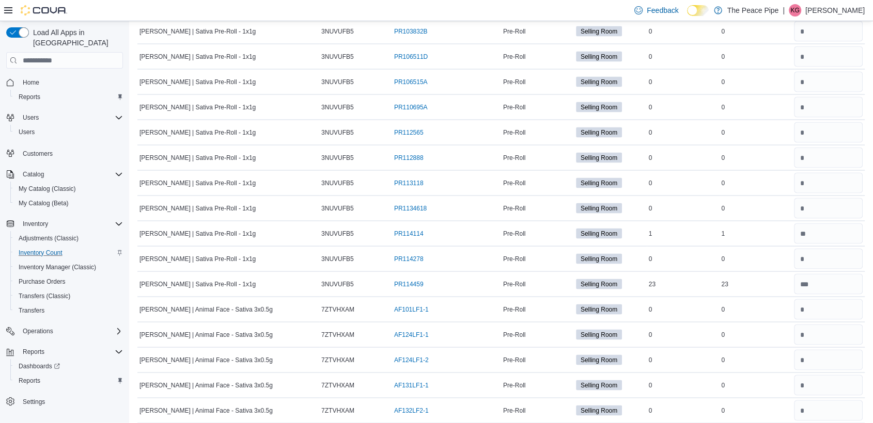
scroll to position [1928, 0]
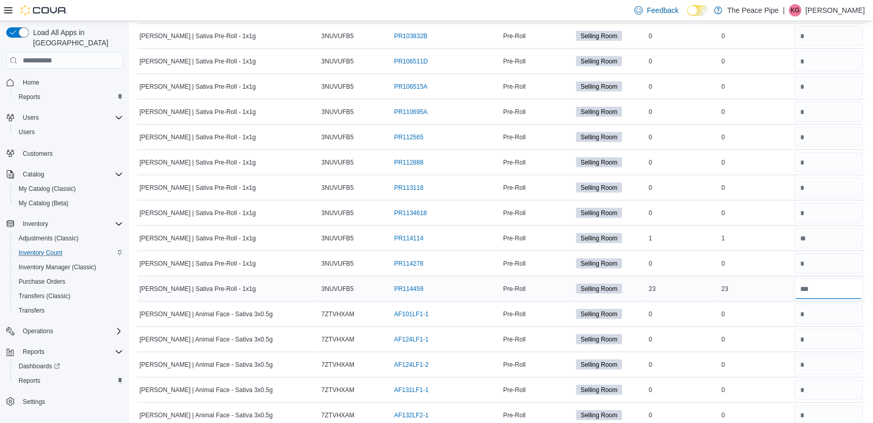
click at [843, 278] on input "number" at bounding box center [828, 288] width 69 height 21
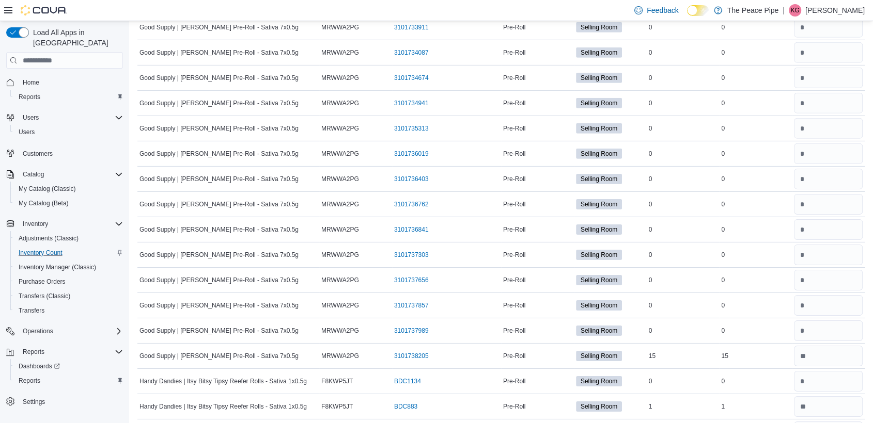
scroll to position [7199, 0]
drag, startPoint x: 817, startPoint y: 338, endPoint x: 837, endPoint y: 338, distance: 20.1
click at [837, 346] on input "number" at bounding box center [828, 356] width 69 height 21
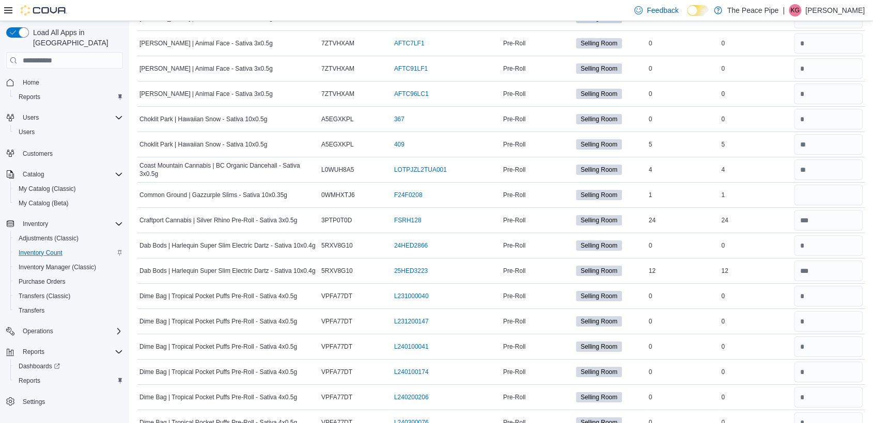
scroll to position [4449, 0]
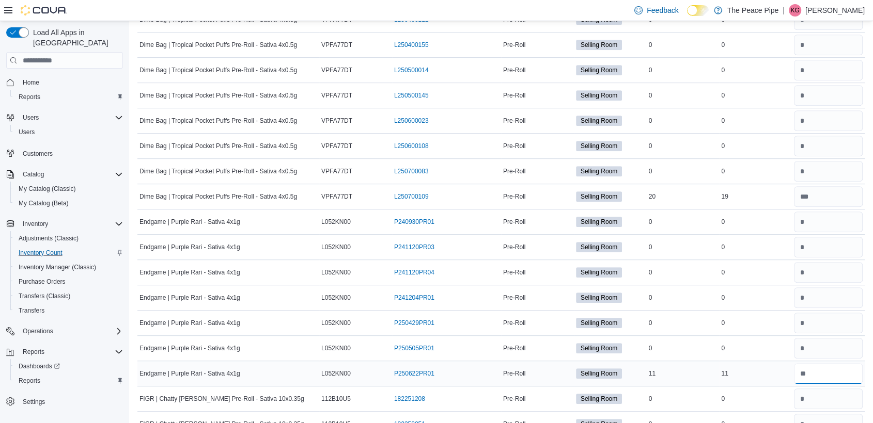
click at [827, 365] on input "number" at bounding box center [828, 374] width 69 height 21
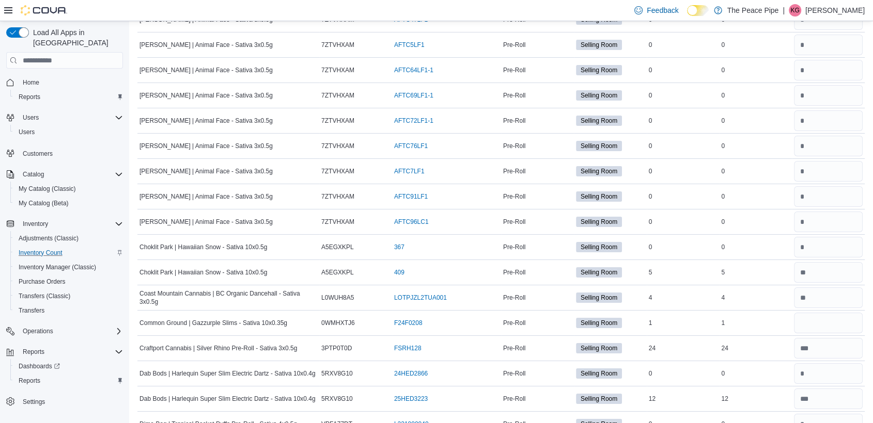
scroll to position [3597, 0]
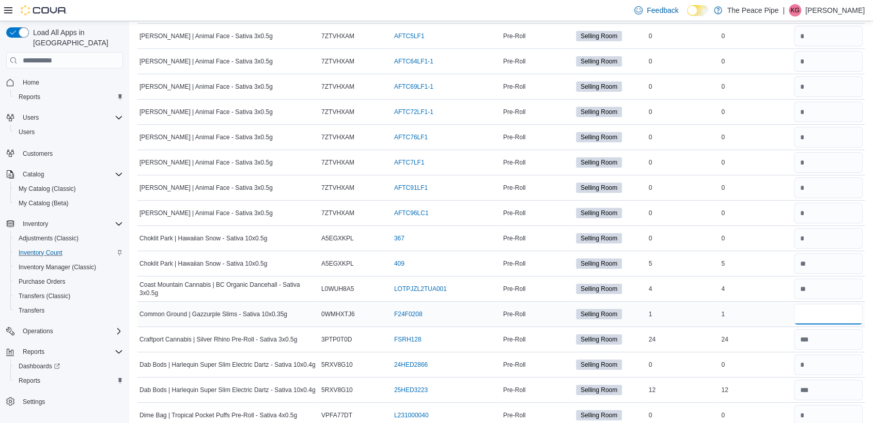
click at [833, 304] on input "number" at bounding box center [828, 314] width 69 height 21
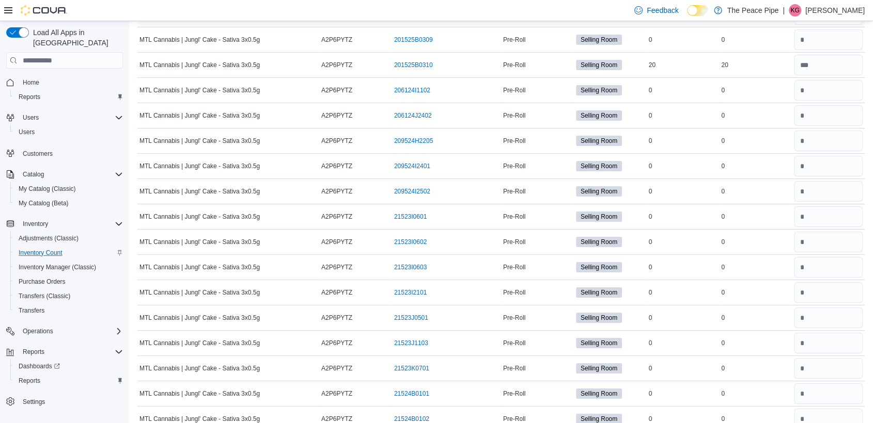
scroll to position [7820, 0]
click at [834, 58] on div at bounding box center [828, 64] width 73 height 25
click at [837, 54] on input "number" at bounding box center [828, 64] width 69 height 21
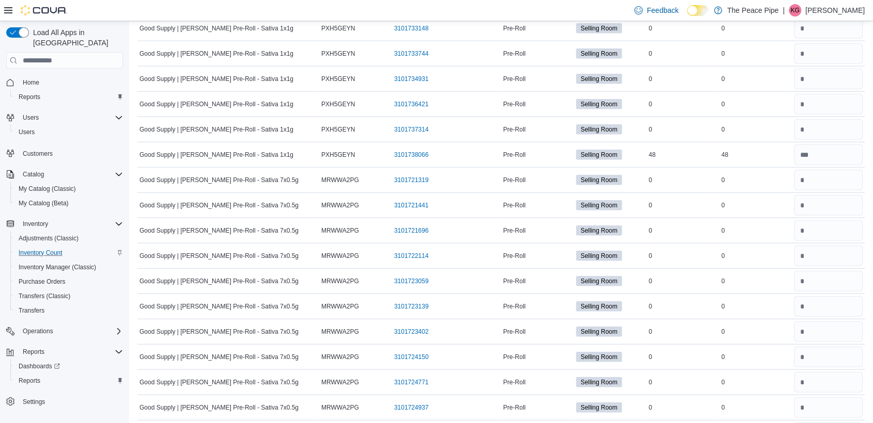
scroll to position [6389, 0]
click at [831, 144] on input "number" at bounding box center [828, 154] width 69 height 21
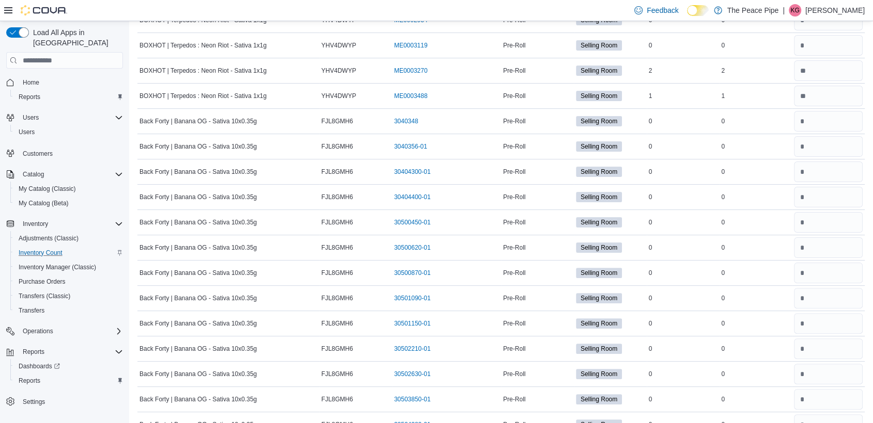
scroll to position [0, 0]
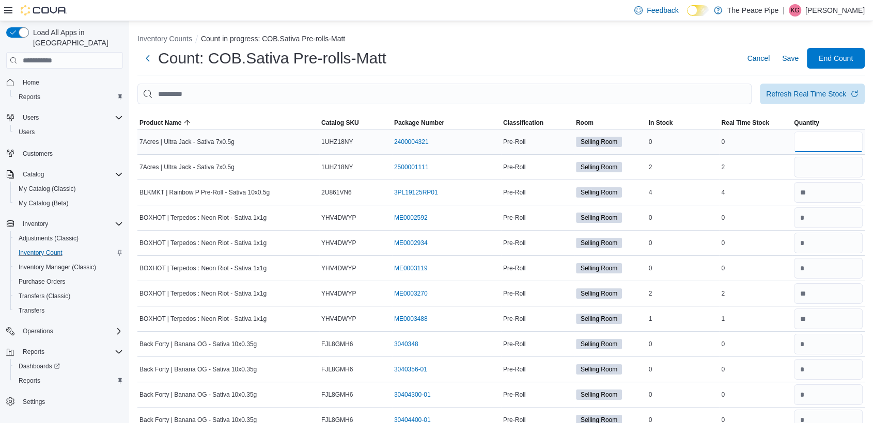
click at [847, 138] on input "number" at bounding box center [828, 142] width 69 height 21
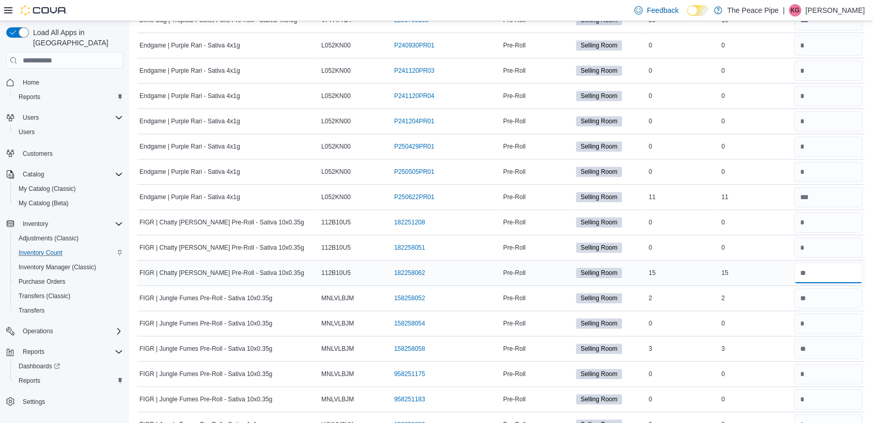
click at [811, 263] on input "number" at bounding box center [828, 273] width 69 height 21
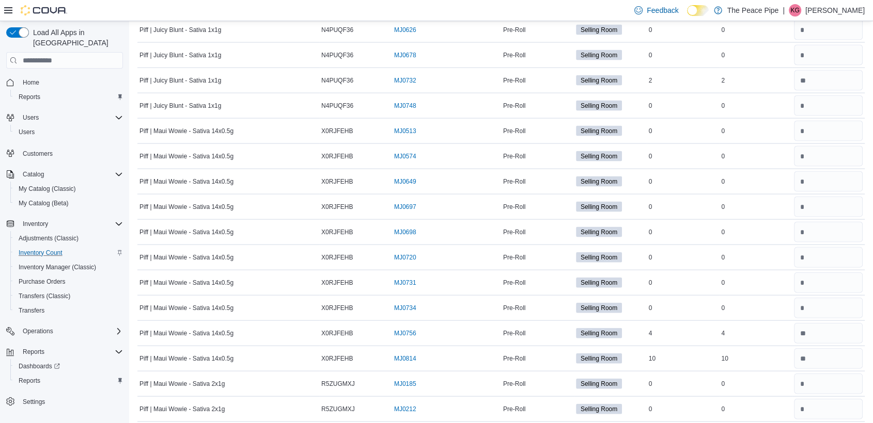
scroll to position [10071, 0]
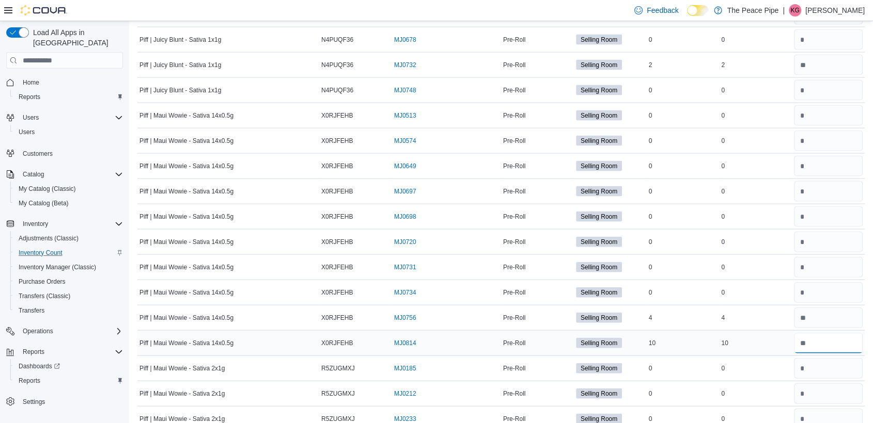
click at [821, 333] on input "number" at bounding box center [828, 343] width 69 height 21
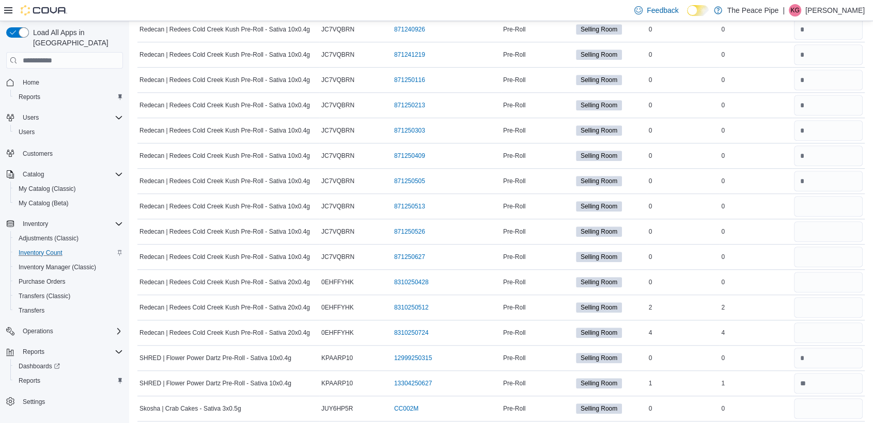
scroll to position [12512, 0]
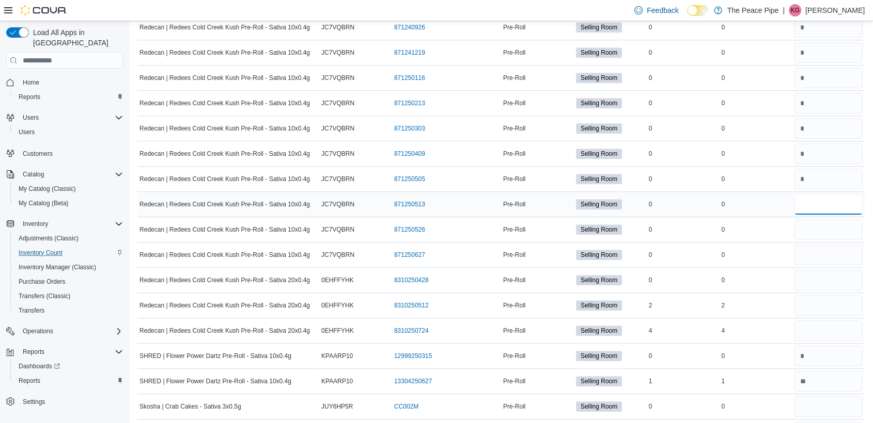
click at [838, 194] on input "number" at bounding box center [828, 204] width 69 height 21
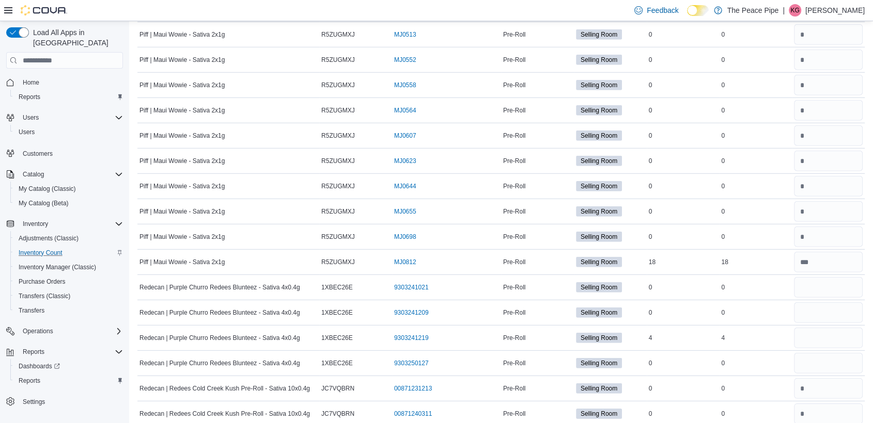
scroll to position [10893, 0]
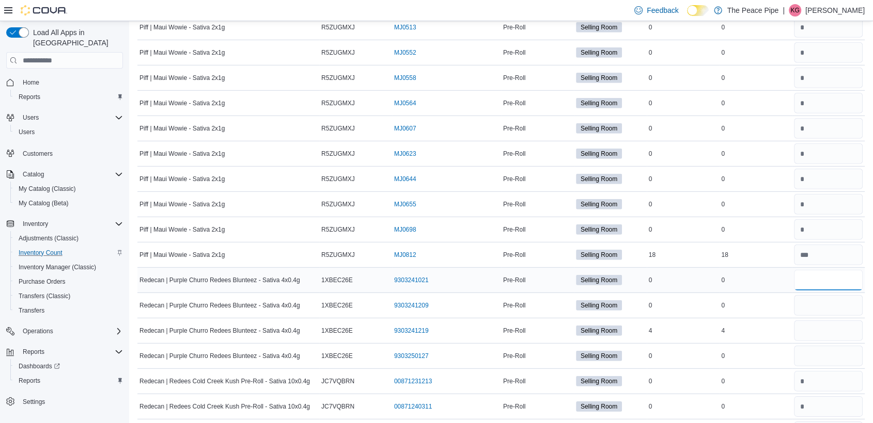
click at [839, 270] on input "number" at bounding box center [828, 280] width 69 height 21
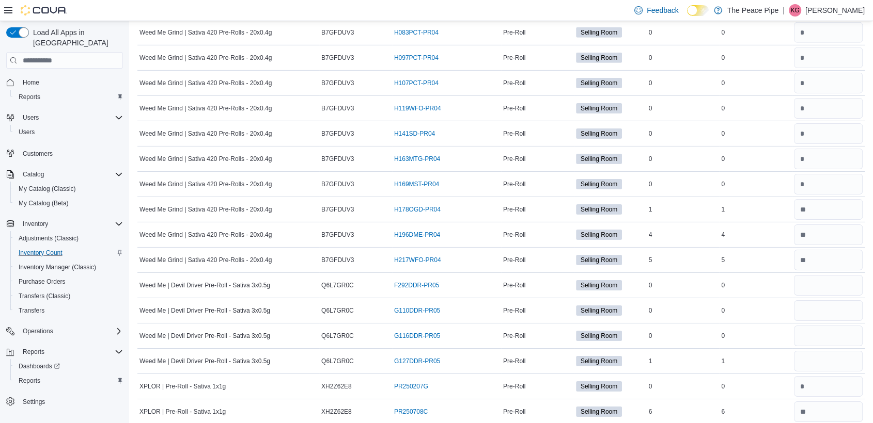
scroll to position [15139, 0]
click at [824, 249] on input "number" at bounding box center [828, 259] width 69 height 21
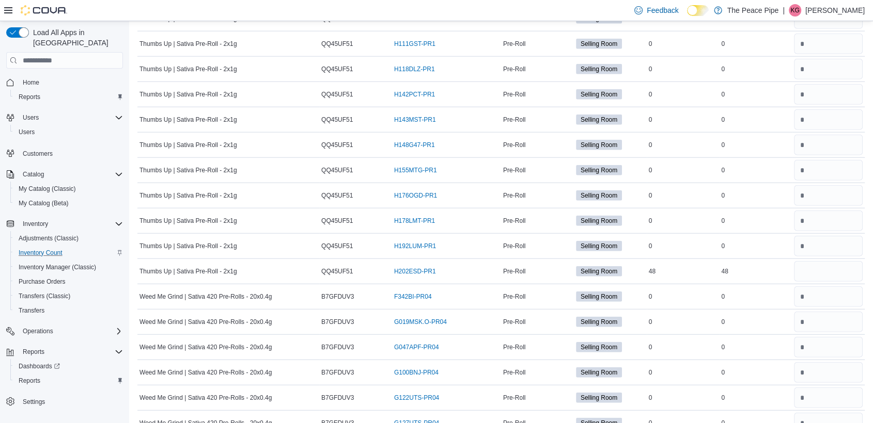
scroll to position [14460, 0]
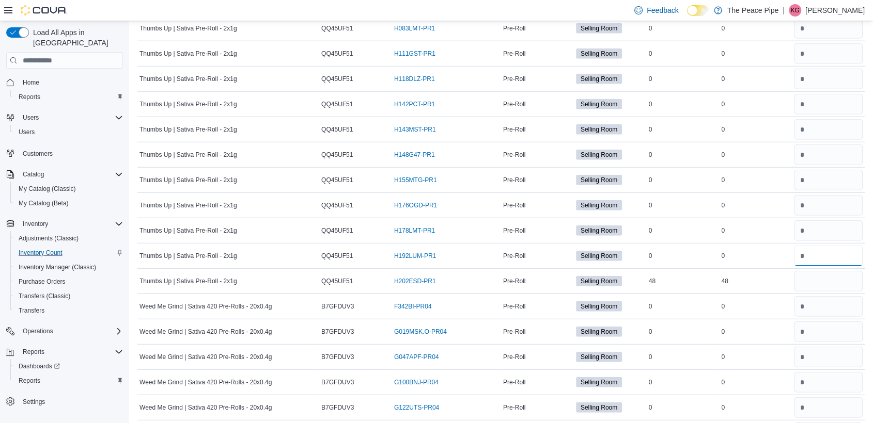
click at [824, 246] on input "number" at bounding box center [828, 256] width 69 height 21
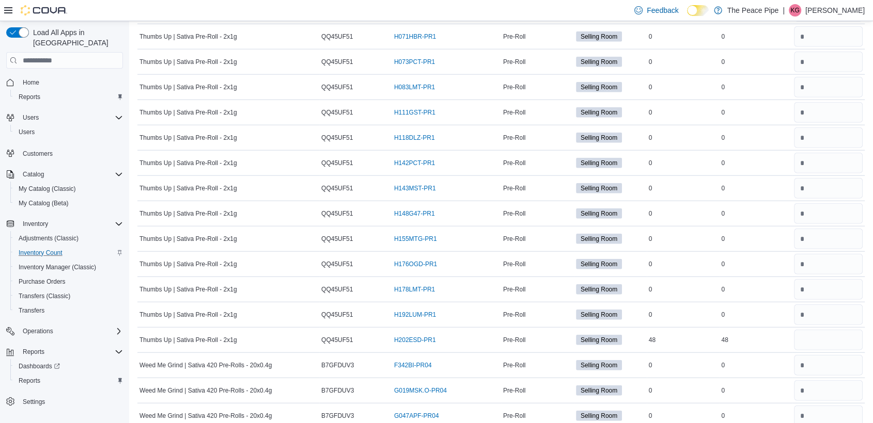
scroll to position [14391, 0]
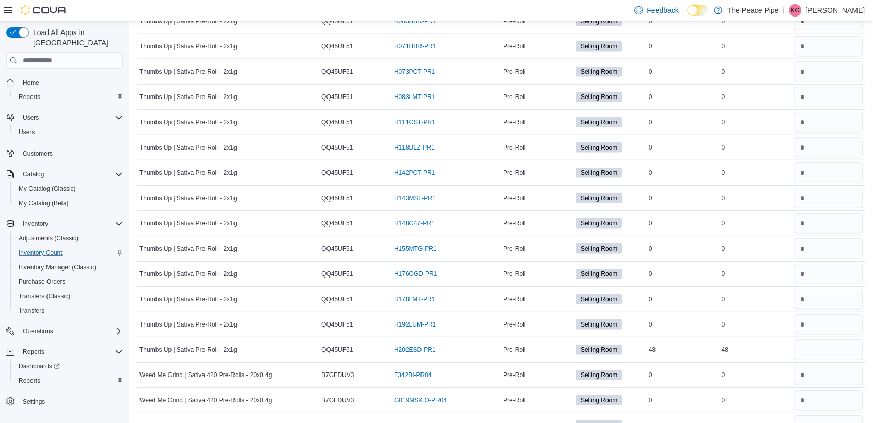
drag, startPoint x: 824, startPoint y: 229, endPoint x: 805, endPoint y: 414, distance: 185.8
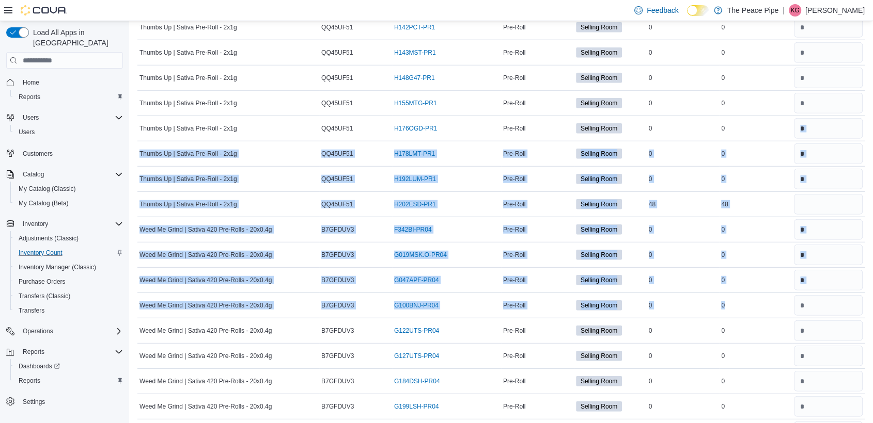
scroll to position [14538, 0]
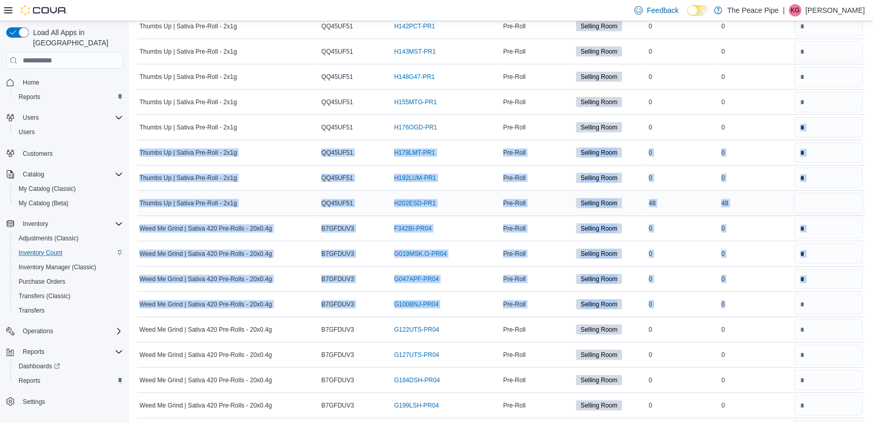
click at [818, 193] on input "number" at bounding box center [828, 203] width 69 height 21
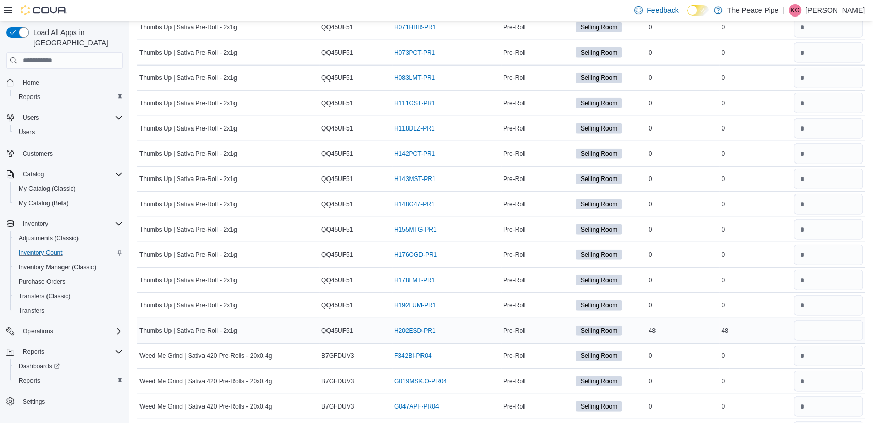
scroll to position [14437, 0]
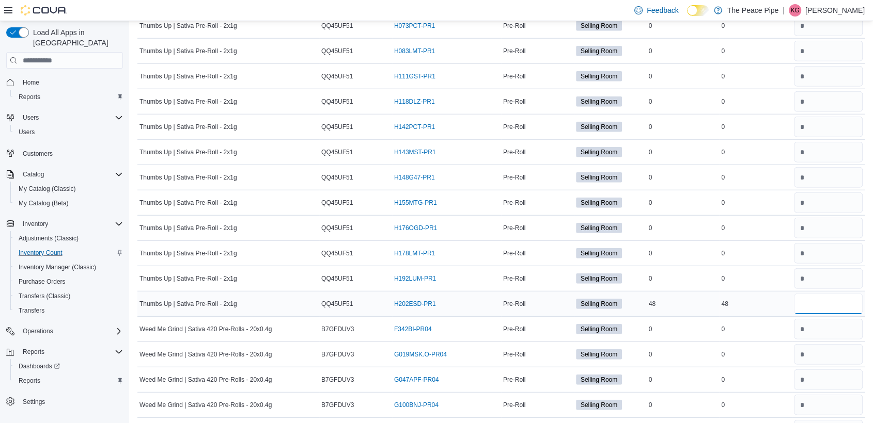
click at [816, 294] on input "number" at bounding box center [828, 304] width 69 height 21
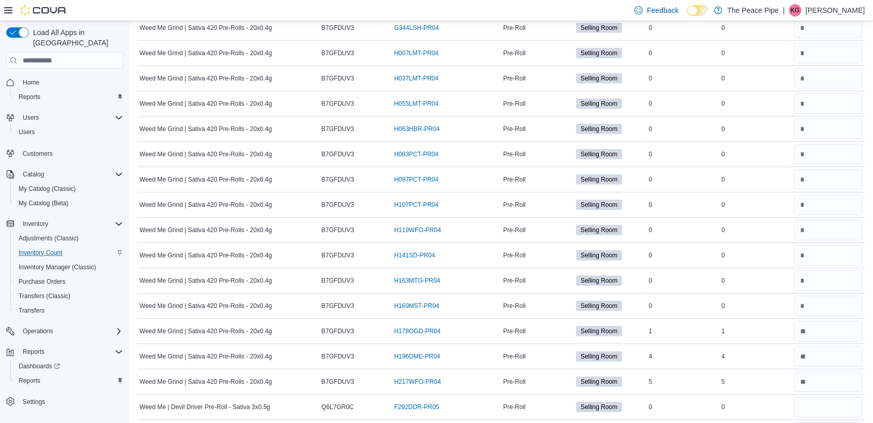
scroll to position [15139, 0]
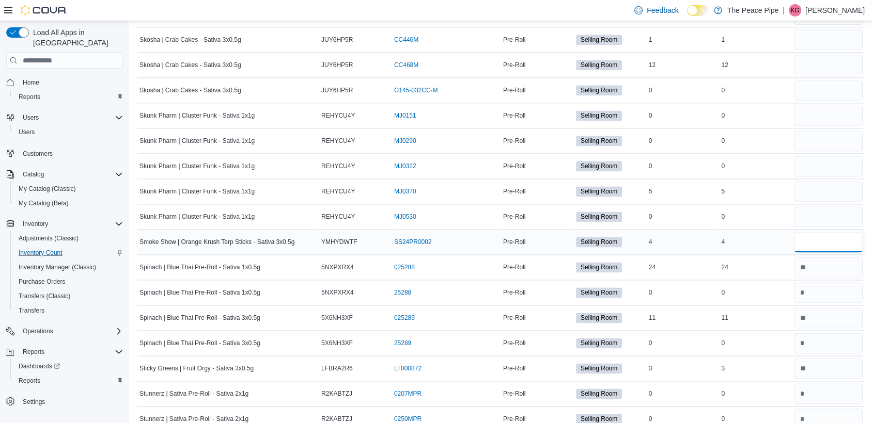
click at [844, 232] on input "number" at bounding box center [828, 242] width 69 height 21
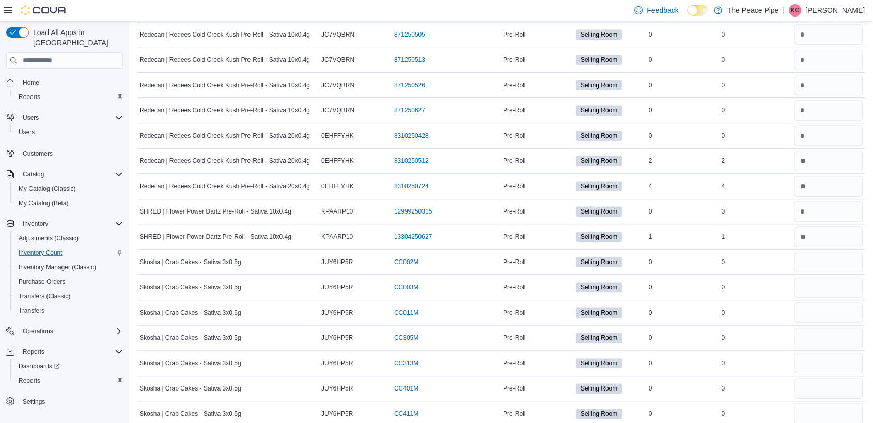
scroll to position [12636, 0]
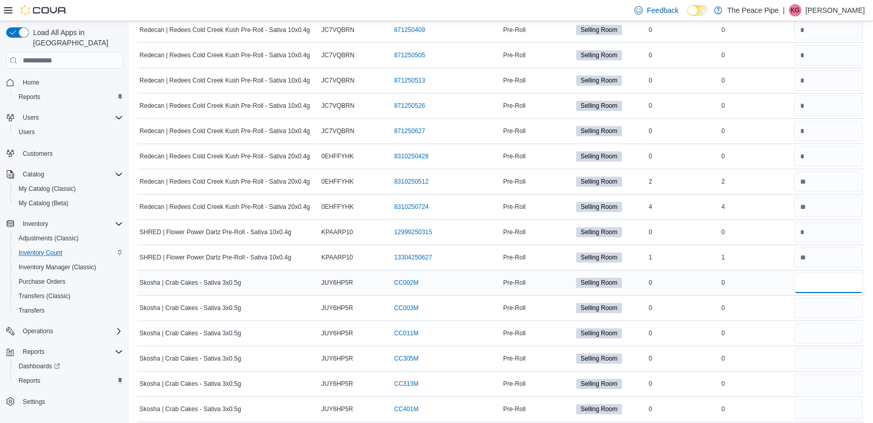
click at [830, 273] on input "number" at bounding box center [828, 283] width 69 height 21
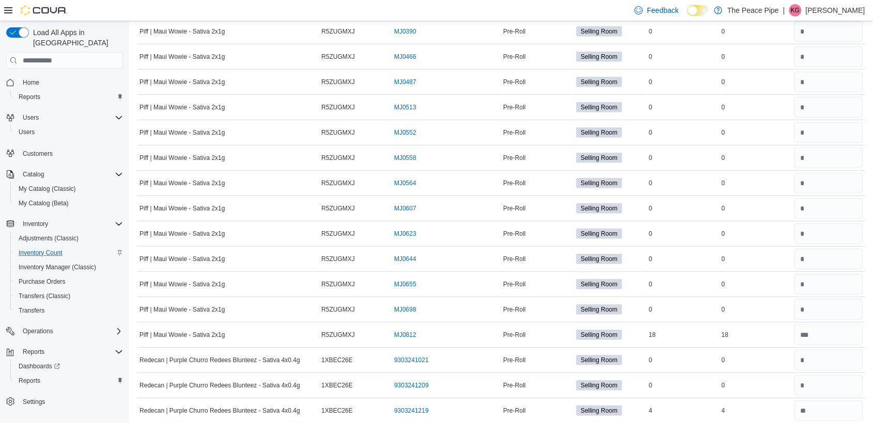
scroll to position [10822, 0]
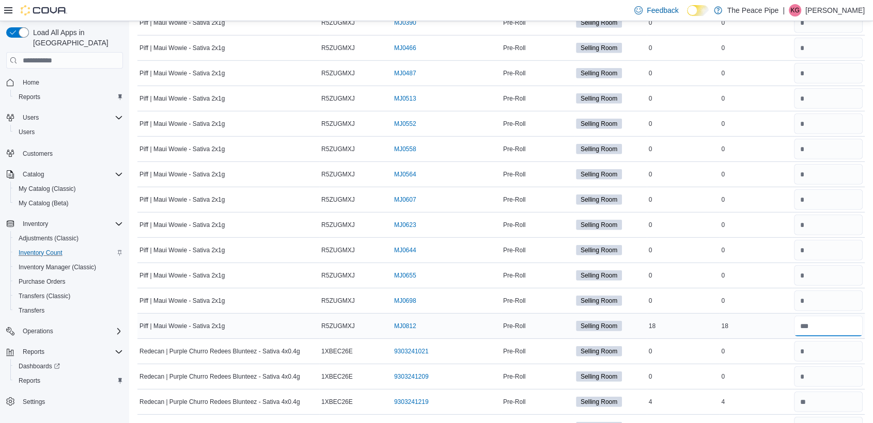
click at [838, 316] on input "number" at bounding box center [828, 326] width 69 height 21
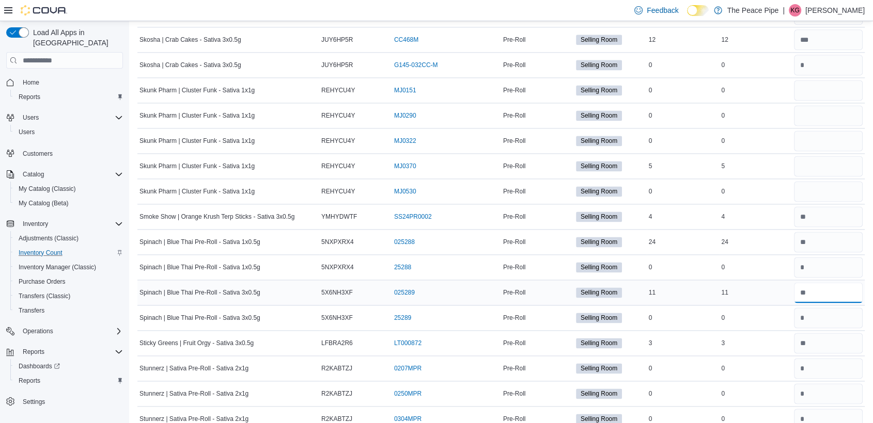
click at [813, 282] on input "number" at bounding box center [828, 292] width 69 height 21
click at [833, 232] on input "number" at bounding box center [828, 242] width 69 height 21
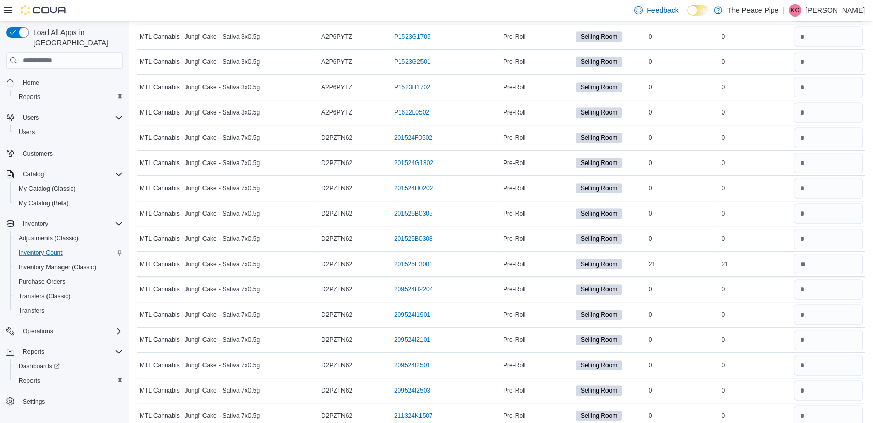
scroll to position [8441, 0]
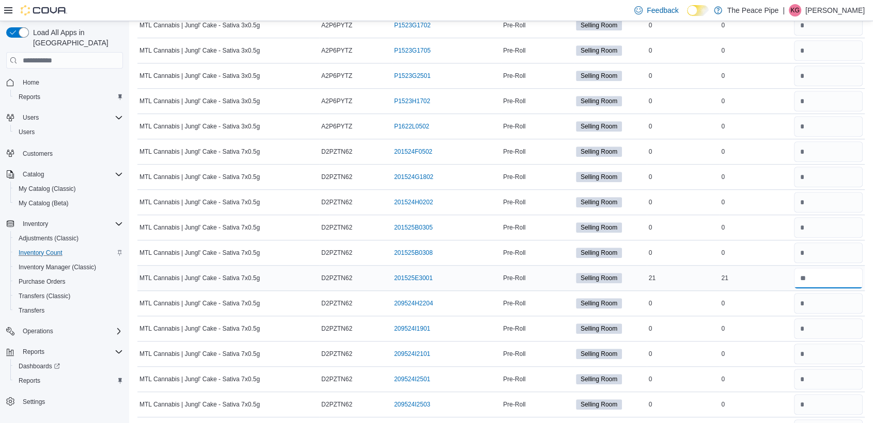
click at [836, 269] on input "number" at bounding box center [828, 278] width 69 height 21
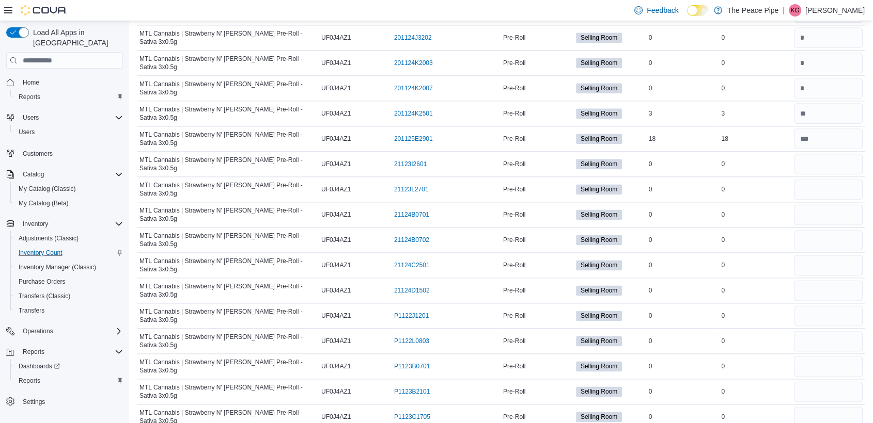
scroll to position [9157, 0]
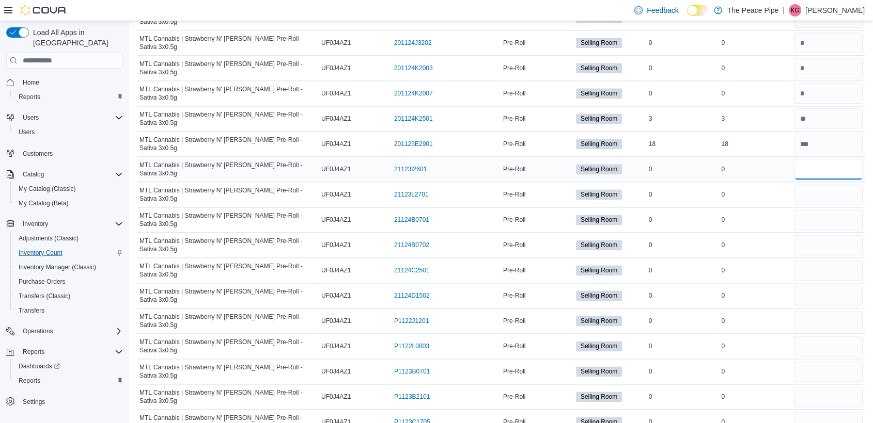
click at [825, 159] on input "number" at bounding box center [828, 169] width 69 height 21
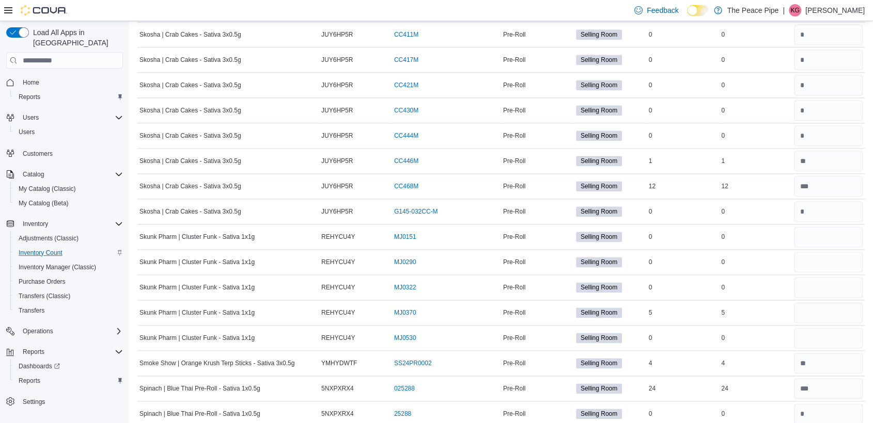
scroll to position [13037, 0]
click at [830, 226] on input "number" at bounding box center [828, 236] width 69 height 21
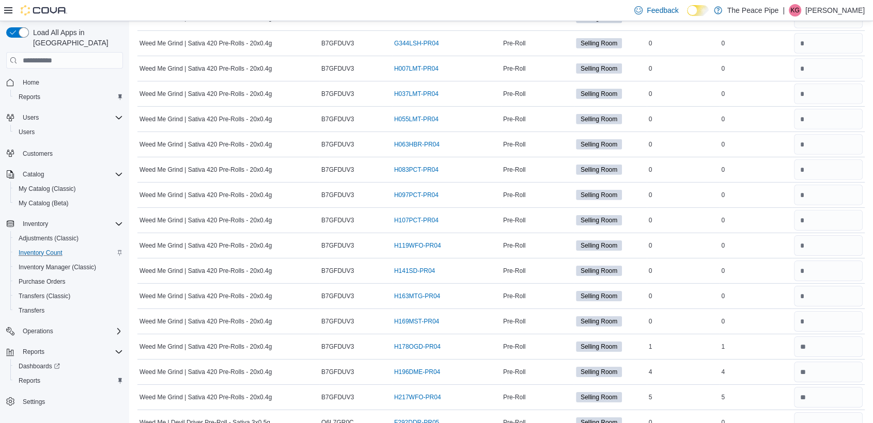
scroll to position [15139, 0]
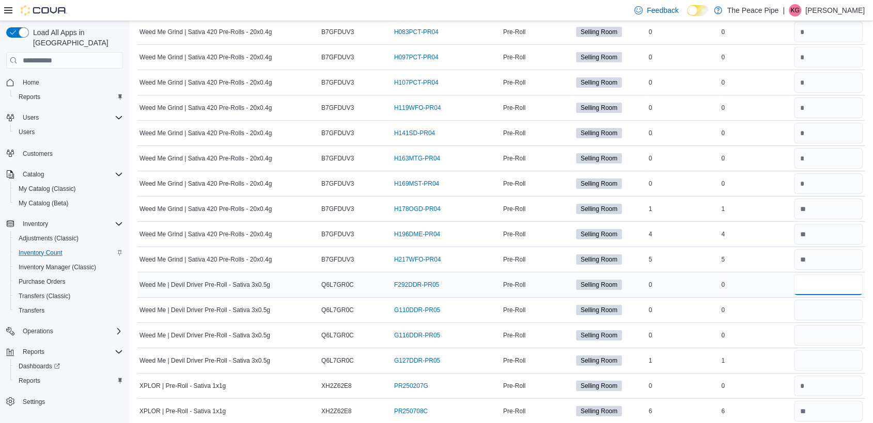
click at [833, 275] on input "number" at bounding box center [828, 285] width 69 height 21
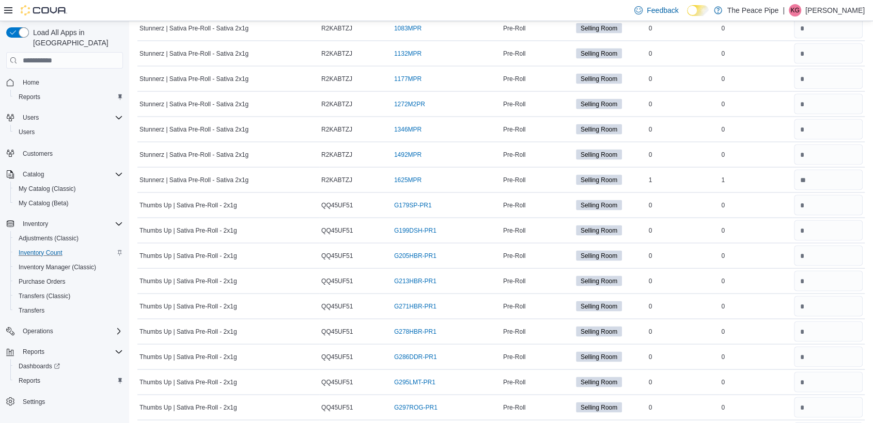
scroll to position [13751, 0]
click at [833, 272] on input "number" at bounding box center [828, 282] width 69 height 21
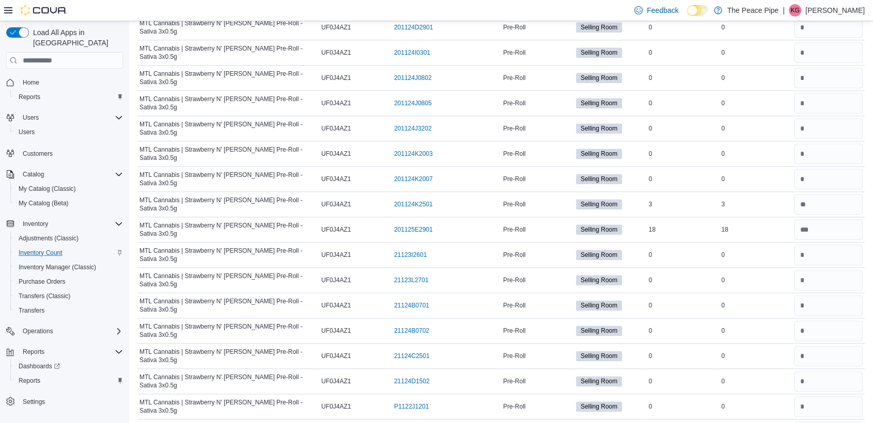
scroll to position [9071, 0]
click at [839, 219] on input "number" at bounding box center [828, 229] width 69 height 21
click at [832, 194] on input "number" at bounding box center [828, 204] width 69 height 21
click at [826, 219] on input "number" at bounding box center [828, 229] width 69 height 21
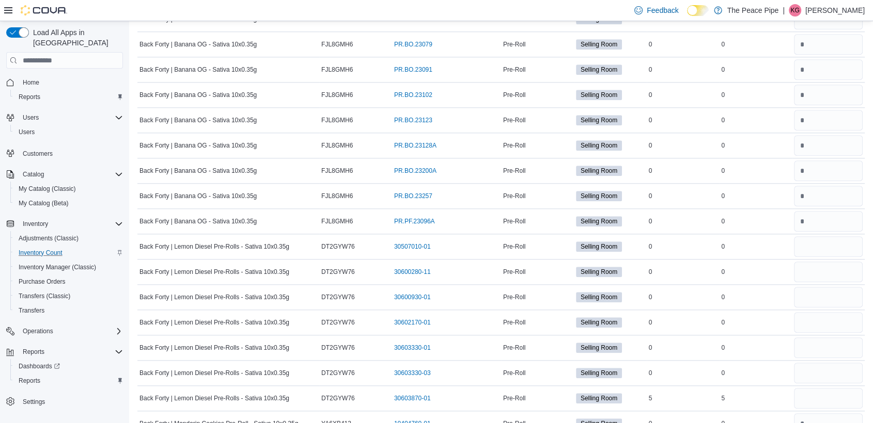
scroll to position [984, 0]
click at [818, 241] on input "number" at bounding box center [828, 246] width 69 height 21
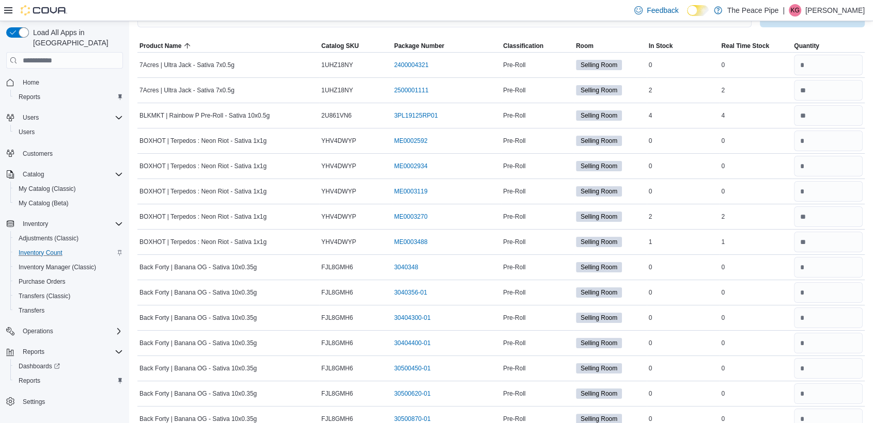
scroll to position [0, 0]
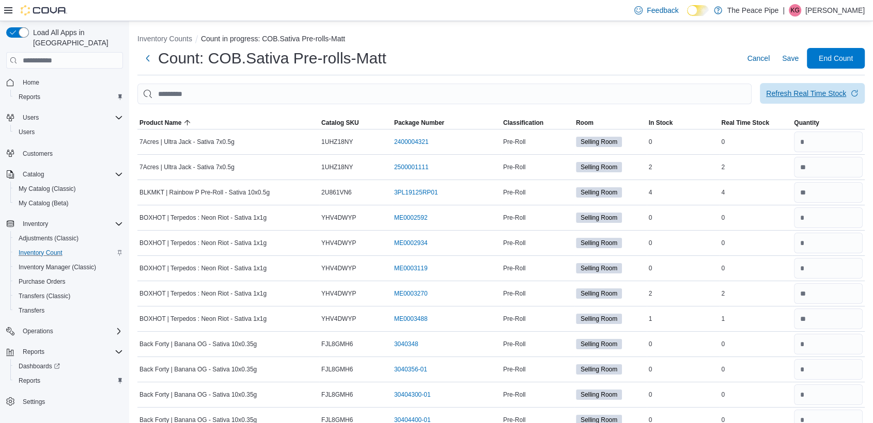
click at [854, 101] on span "Refresh Real Time Stock" at bounding box center [812, 93] width 92 height 21
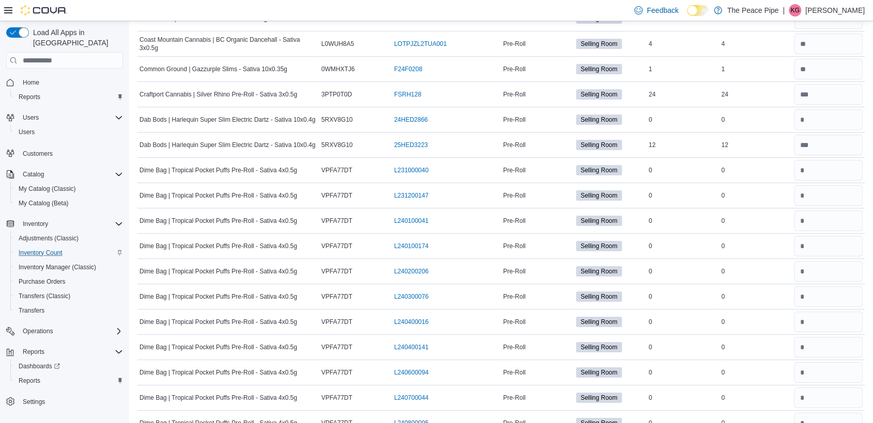
scroll to position [3844, 0]
click at [845, 134] on input "number" at bounding box center [828, 144] width 69 height 21
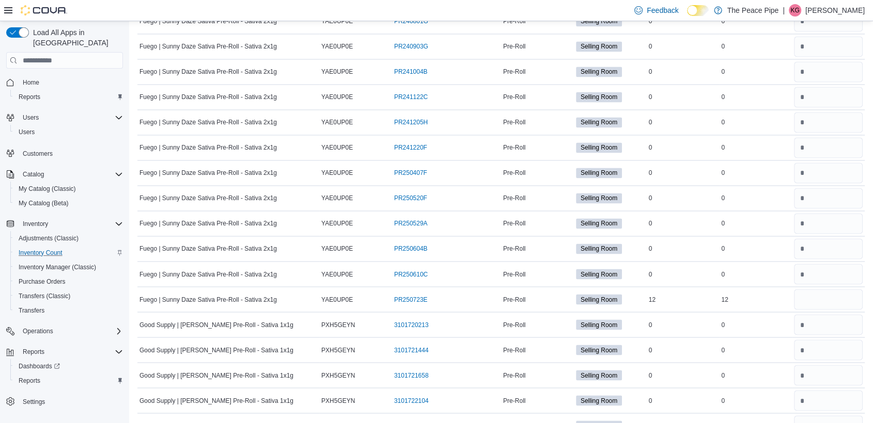
scroll to position [5641, 0]
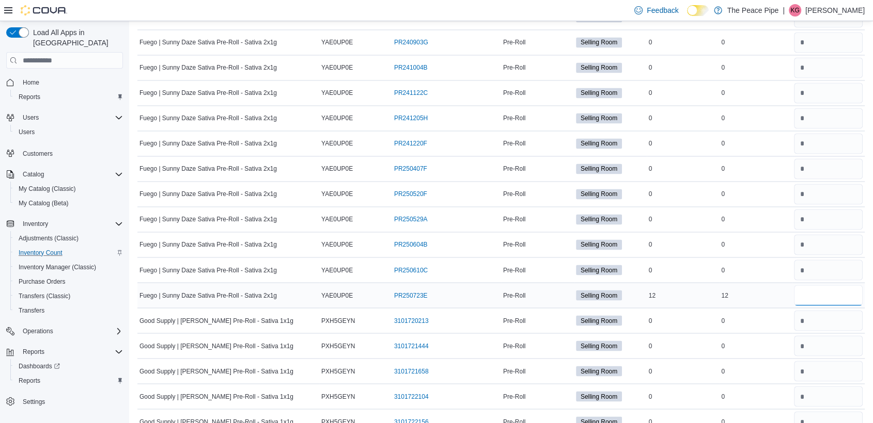
click at [847, 285] on input "number" at bounding box center [828, 295] width 69 height 21
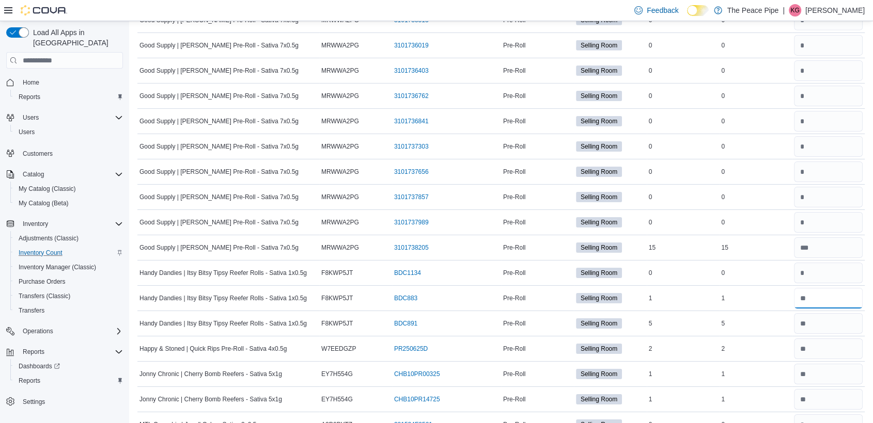
click at [847, 288] on input "number" at bounding box center [828, 298] width 69 height 21
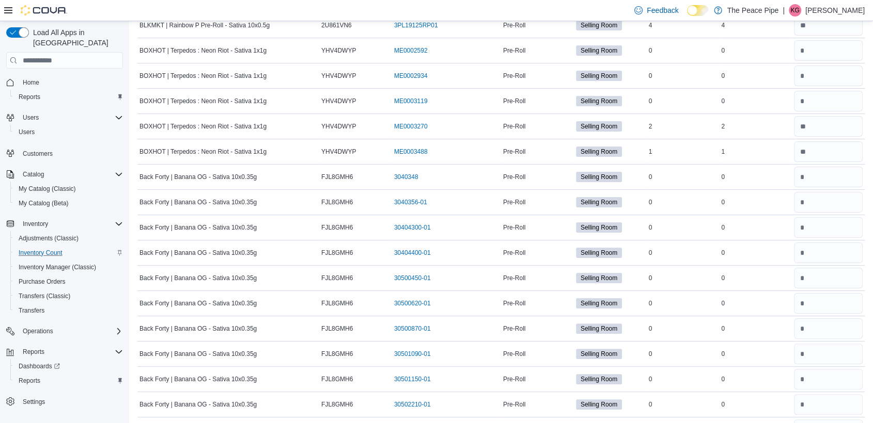
scroll to position [0, 0]
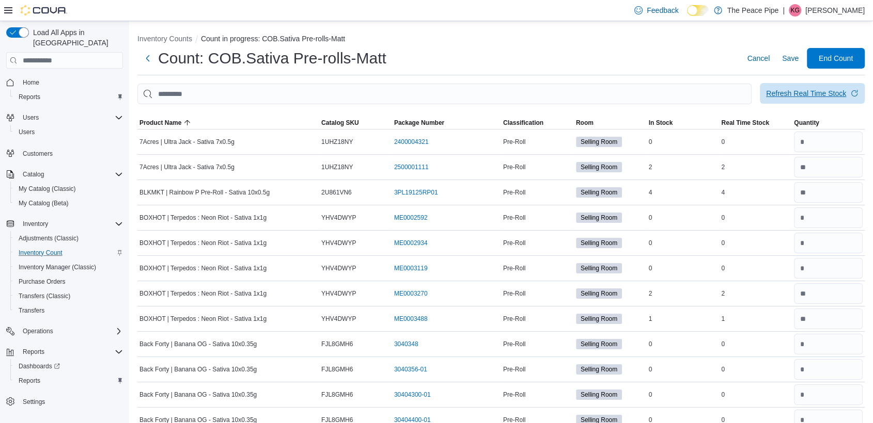
click at [826, 88] on span "Refresh Real Time Stock" at bounding box center [812, 93] width 92 height 21
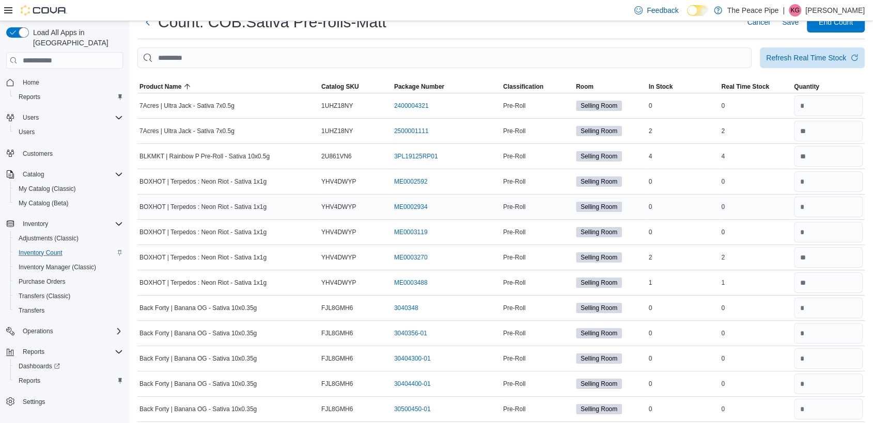
scroll to position [48, 0]
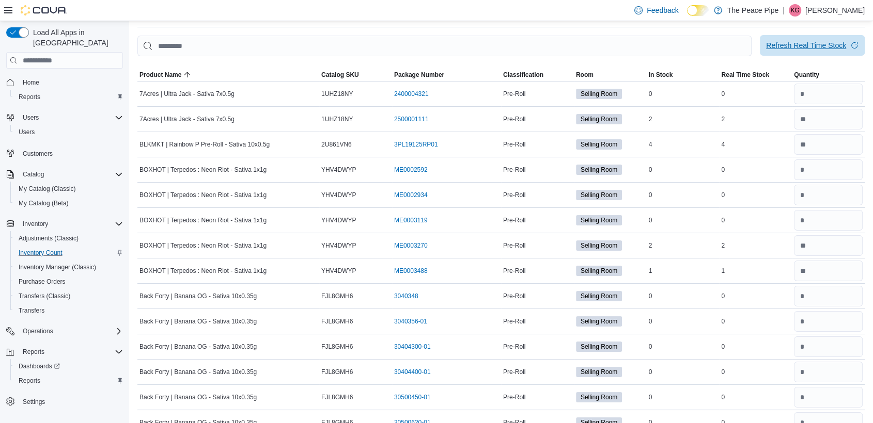
click at [812, 48] on div "Refresh Real Time Stock" at bounding box center [806, 45] width 80 height 10
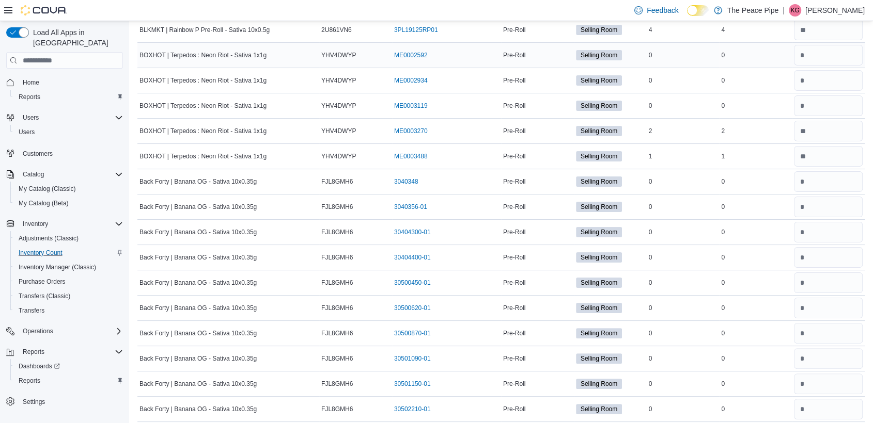
scroll to position [0, 0]
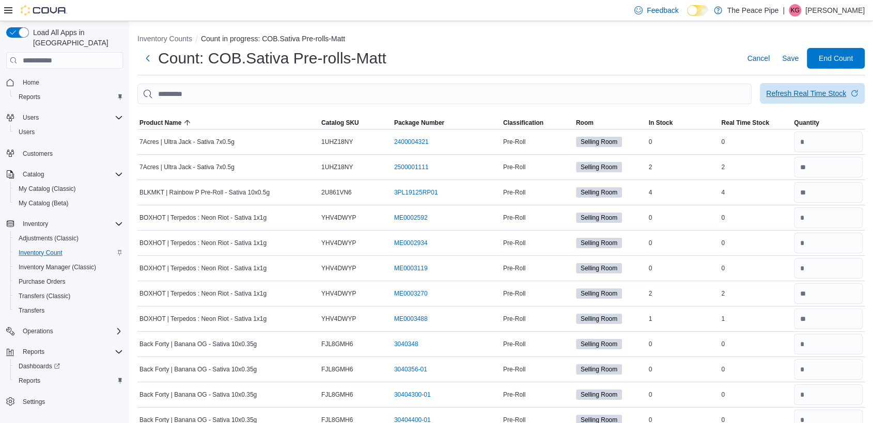
click at [816, 89] on div "Refresh Real Time Stock" at bounding box center [806, 93] width 80 height 10
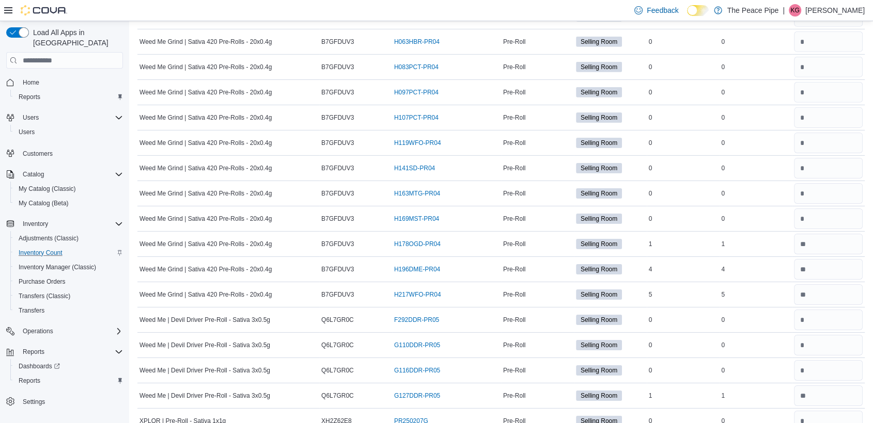
scroll to position [15139, 0]
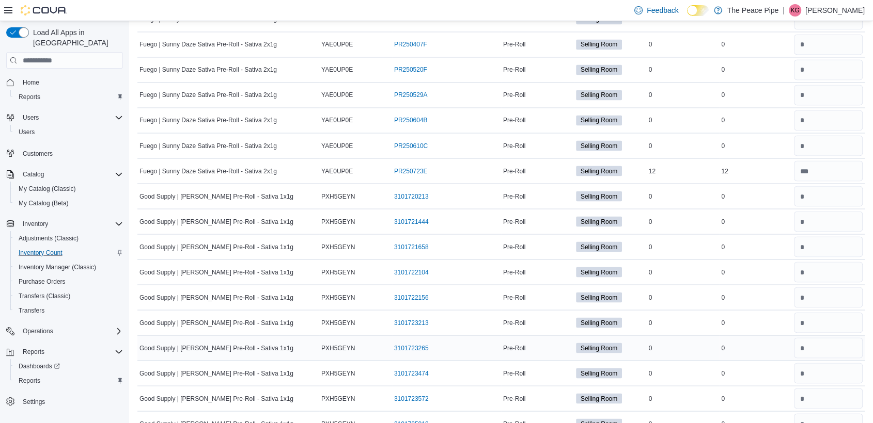
click at [785, 285] on td "Real Time Stock 0" at bounding box center [755, 297] width 73 height 25
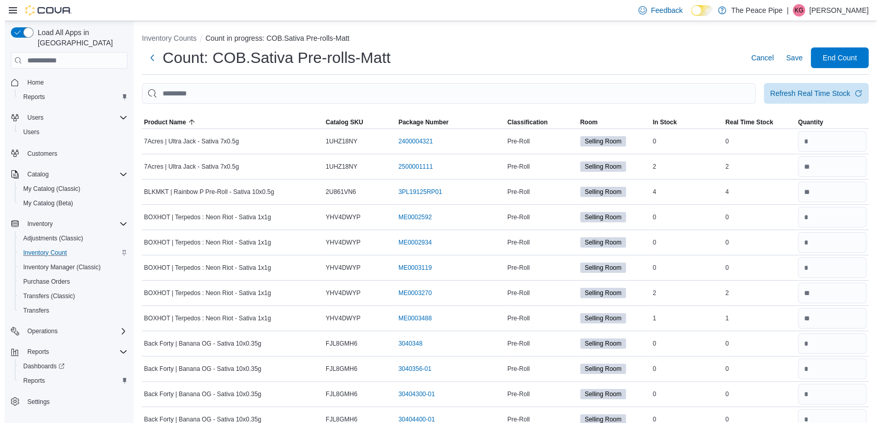
scroll to position [0, 0]
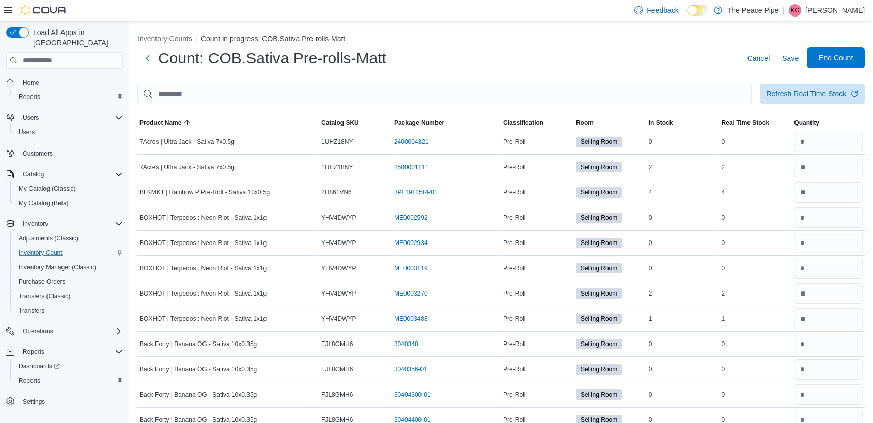
click at [856, 64] on span "End Count" at bounding box center [835, 58] width 45 height 21
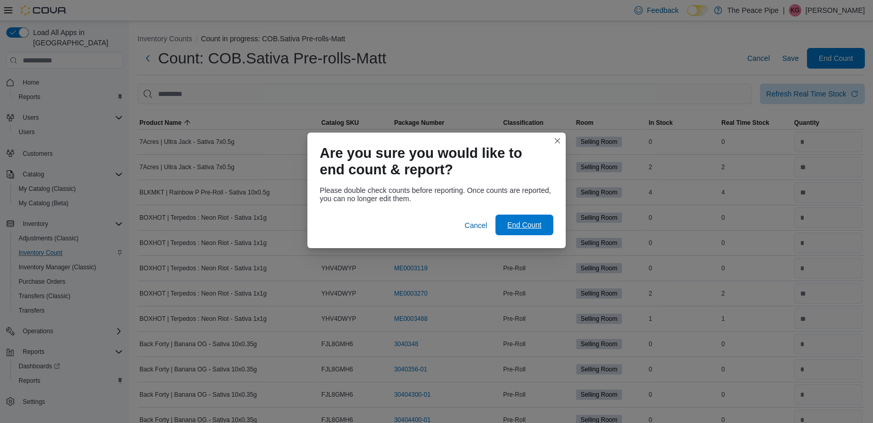
click at [510, 217] on span "End Count" at bounding box center [523, 225] width 45 height 21
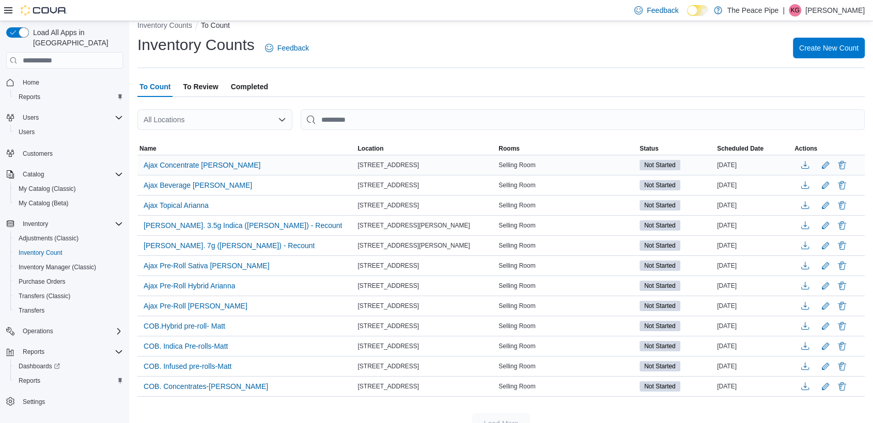
scroll to position [32, 0]
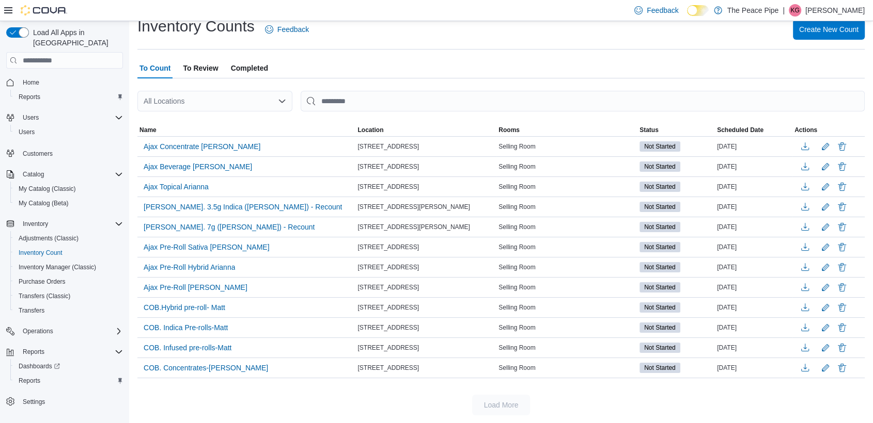
click at [818, 9] on div "| KG Katie Gordon" at bounding box center [823, 10] width 82 height 12
click at [803, 100] on span "Sign Out" at bounding box center [798, 99] width 28 height 10
